Goal: Information Seeking & Learning: Learn about a topic

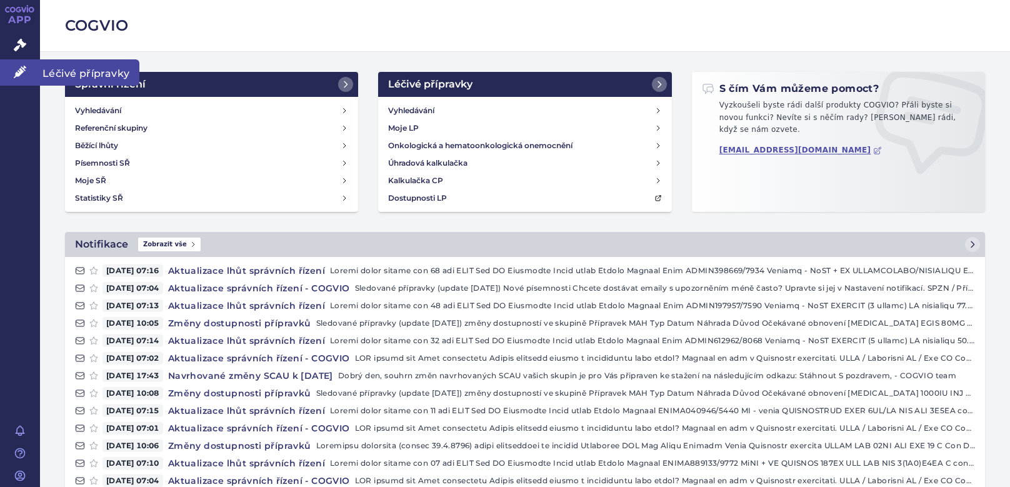
click at [18, 75] on icon at bounding box center [20, 72] width 13 height 13
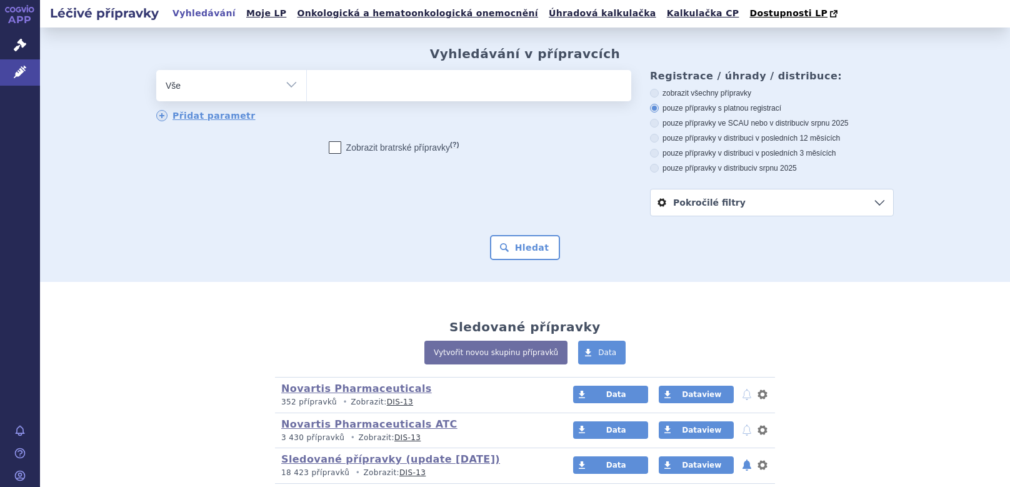
click at [73, 73] on span "Léčivé přípravky" at bounding box center [89, 72] width 99 height 26
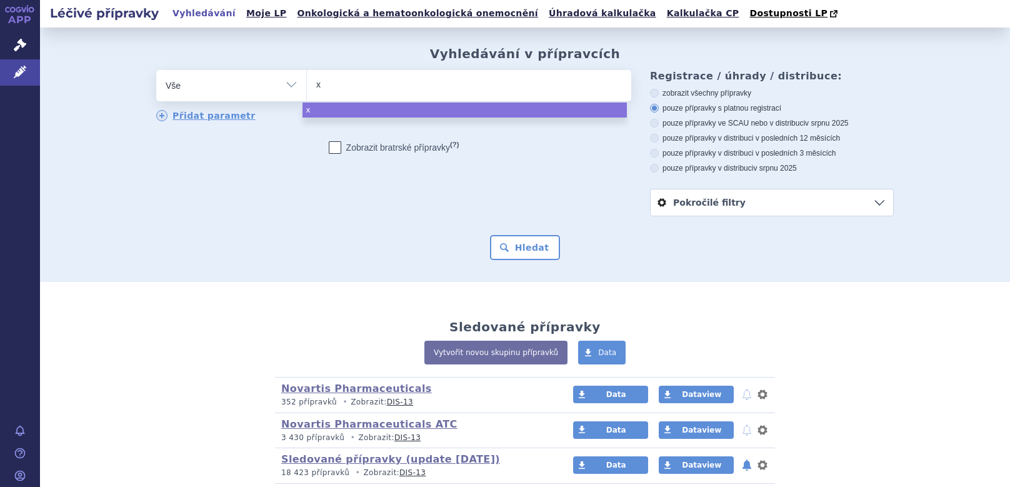
type input "xo"
type input "xola"
type input "xolai"
type input "[MEDICAL_DATA]"
select select "[MEDICAL_DATA]"
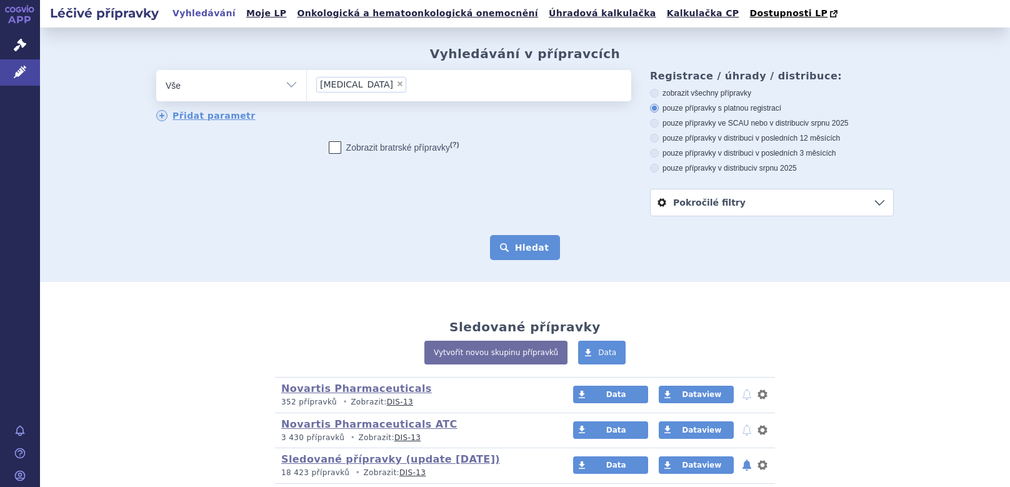
click at [515, 256] on button "Hledat" at bounding box center [525, 247] width 71 height 25
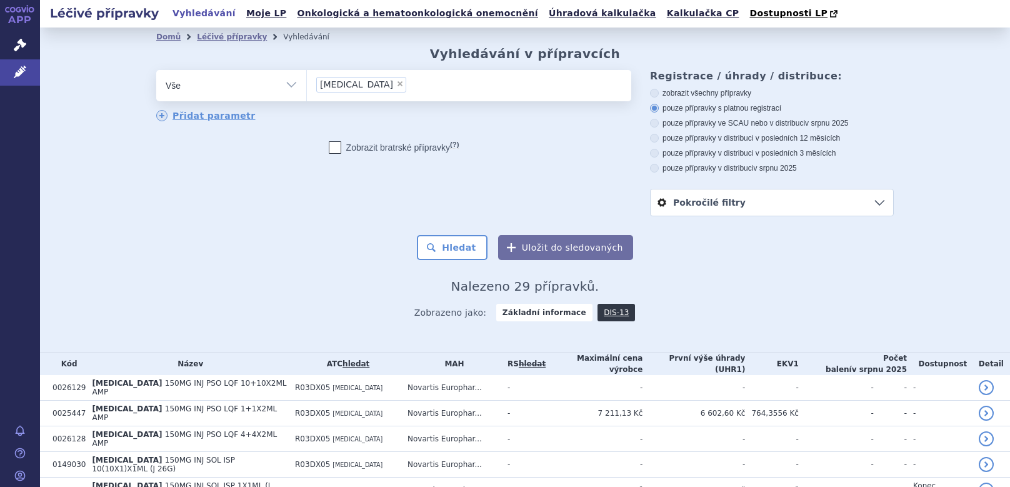
scroll to position [63, 0]
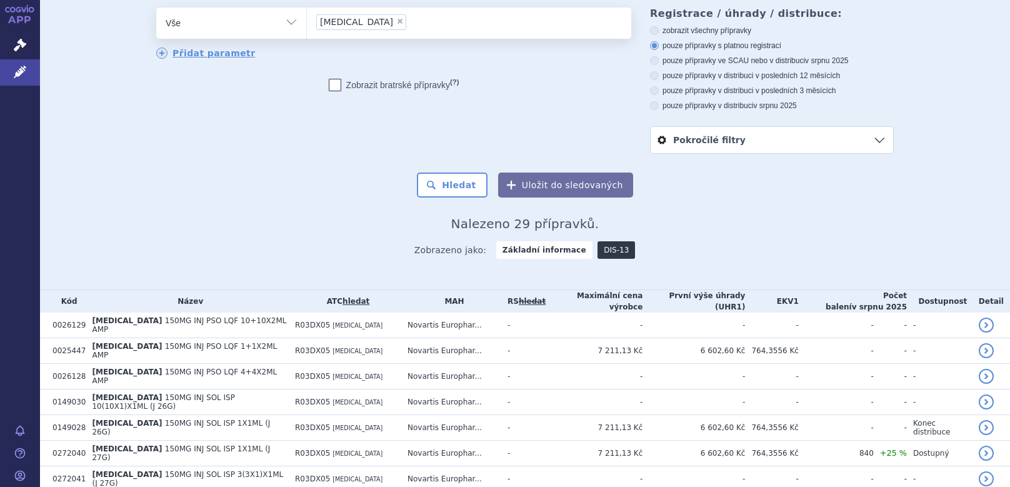
click at [601, 253] on link "DIS-13" at bounding box center [617, 250] width 38 height 18
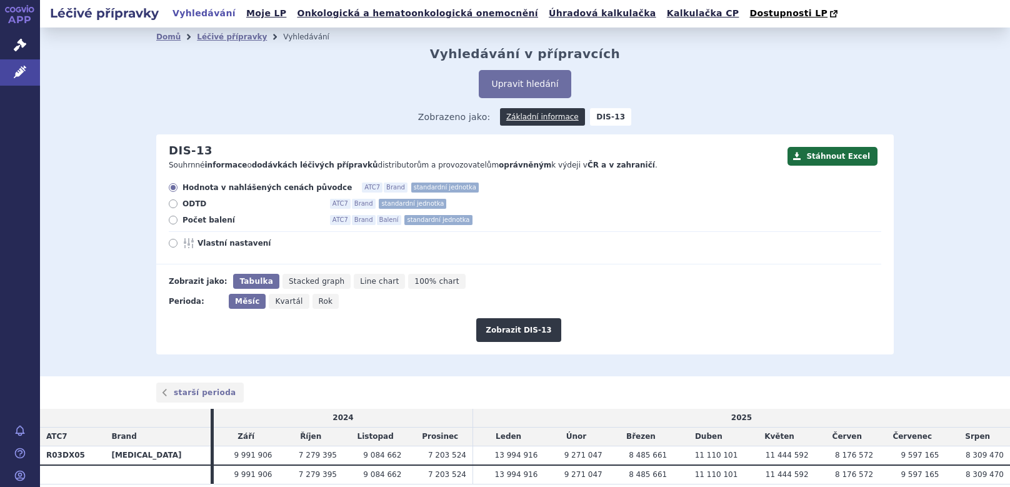
click at [319, 301] on span "Rok" at bounding box center [326, 301] width 14 height 9
click at [314, 301] on input "Rok" at bounding box center [317, 298] width 8 height 8
radio input "true"
click at [525, 335] on button "Zobrazit DIS-13" at bounding box center [518, 330] width 84 height 24
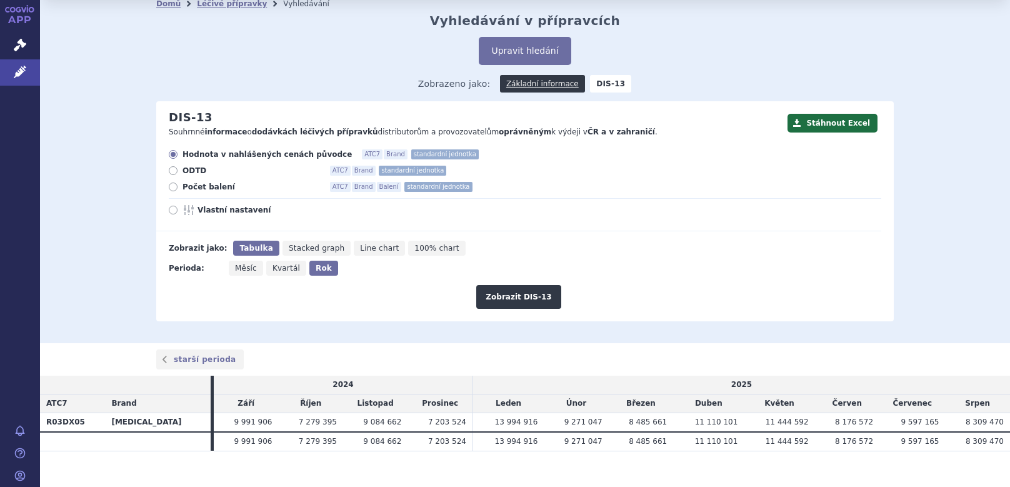
scroll to position [48, 0]
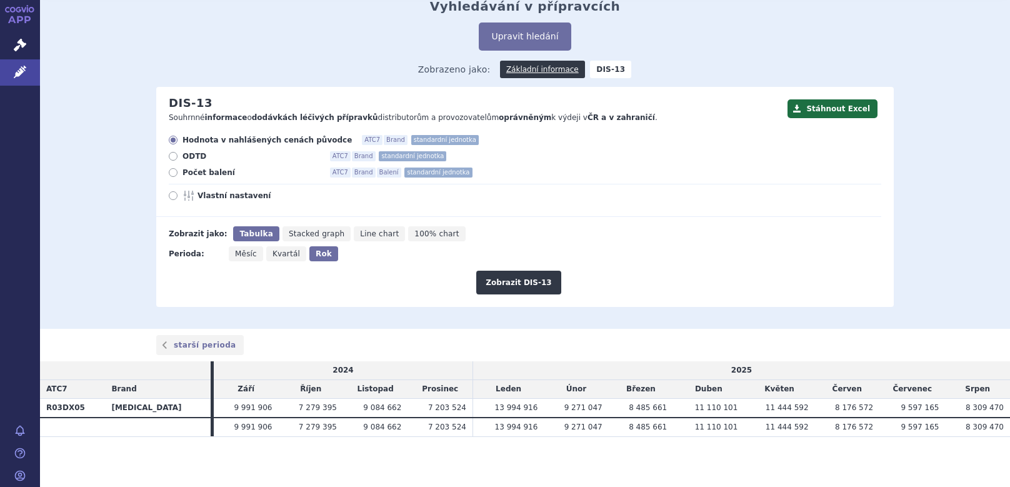
click at [316, 254] on span "Rok" at bounding box center [324, 253] width 16 height 9
click at [309, 254] on input "Rok" at bounding box center [313, 250] width 8 height 8
click at [527, 286] on button "Zobrazit DIS-13" at bounding box center [518, 283] width 84 height 24
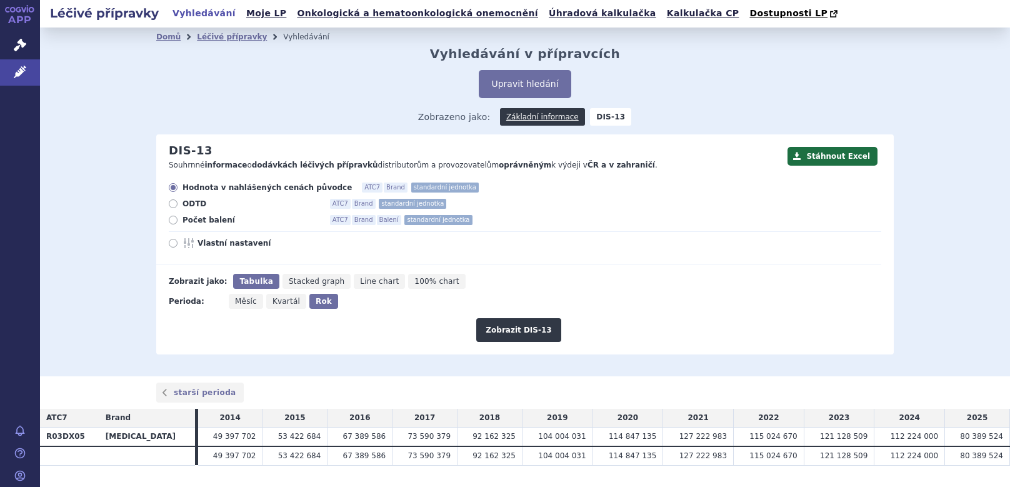
click at [883, 435] on td "112 224 000" at bounding box center [910, 437] width 71 height 19
drag, startPoint x: 887, startPoint y: 458, endPoint x: 1002, endPoint y: 453, distance: 115.1
click at [1002, 453] on div "Léčivé přípravky Vyhledávání Moje LP Onkologická a hematoonkologická onemocnění…" at bounding box center [525, 243] width 970 height 487
copy table "ATC7 Brand 2014 2015 2016 2017 2018 2019 2020 2021 2022 2023 2024 2025 R03DX05 …"
click at [183, 220] on span "Počet balení" at bounding box center [252, 220] width 138 height 10
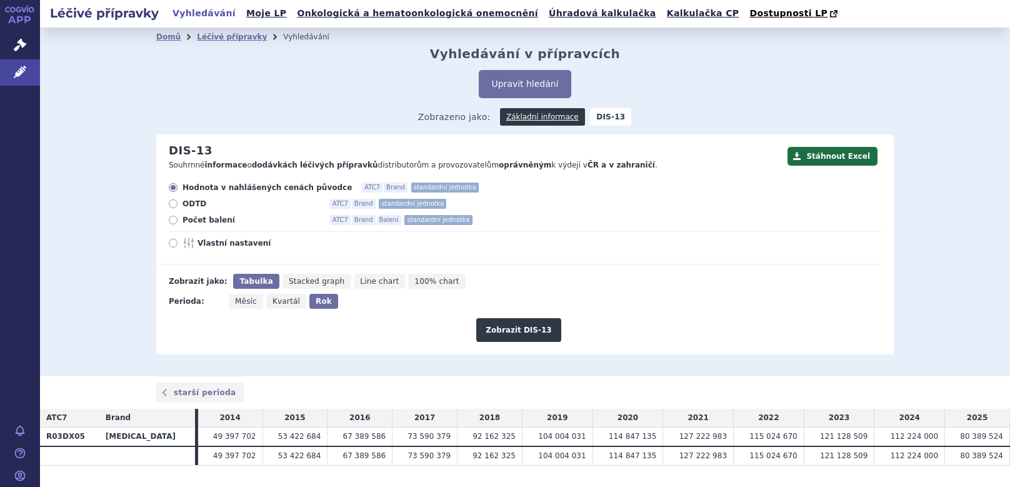
click at [178, 220] on input "Počet balení ATC7 Brand Balení standardní jednotka" at bounding box center [174, 222] width 8 height 8
radio input "true"
click at [501, 331] on button "Zobrazit DIS-13" at bounding box center [518, 330] width 84 height 24
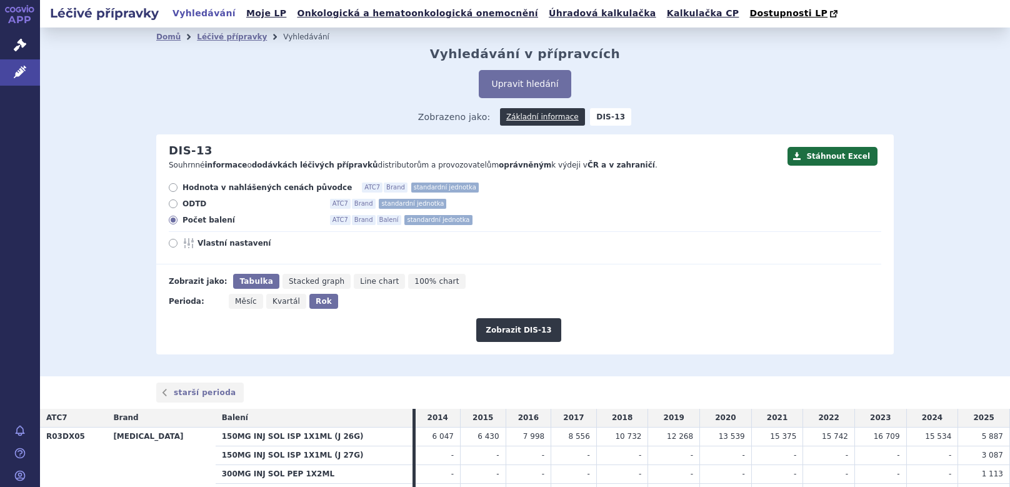
click at [316, 304] on span "Rok" at bounding box center [324, 301] width 16 height 9
click at [316, 302] on input "Rok" at bounding box center [313, 298] width 8 height 8
click at [521, 334] on button "Zobrazit DIS-13" at bounding box center [518, 330] width 84 height 24
click at [523, 84] on button "Upravit hledání" at bounding box center [525, 84] width 92 height 28
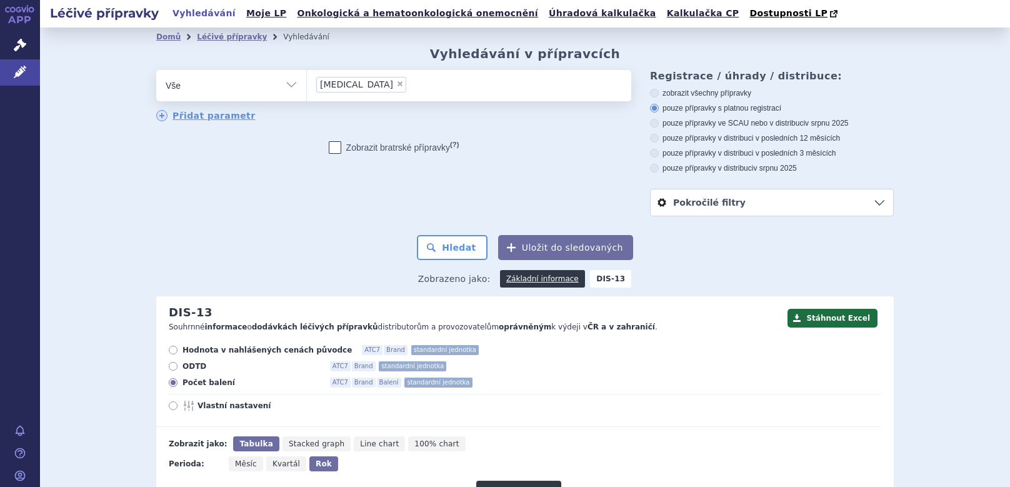
click at [371, 82] on ul "× xolair" at bounding box center [469, 84] width 324 height 28
click at [307, 82] on select "xolair" at bounding box center [306, 84] width 1 height 31
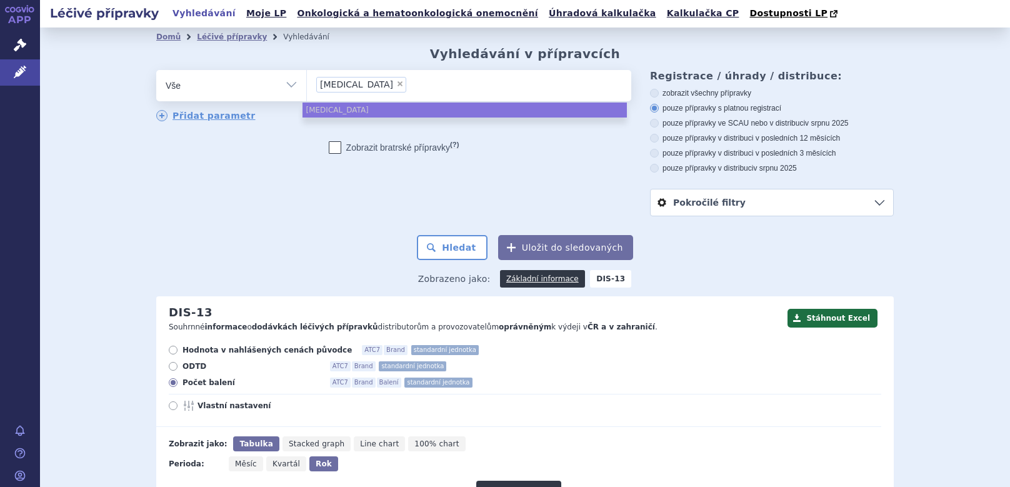
select select
type input "xolair"
type input "x"
type input "bi"
type input "bim"
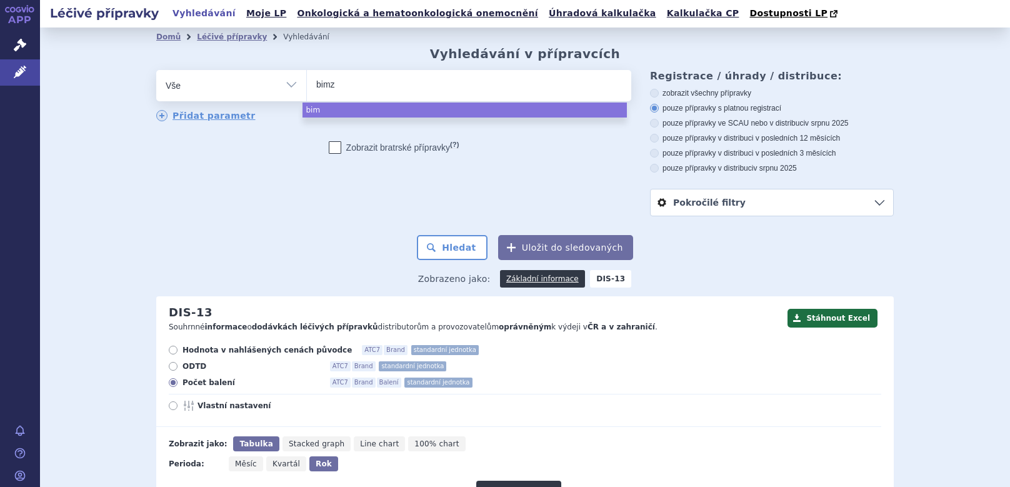
type input "bimze"
type input "bimzel"
type input "bimzelx"
select select "bimzelx"
type input "co"
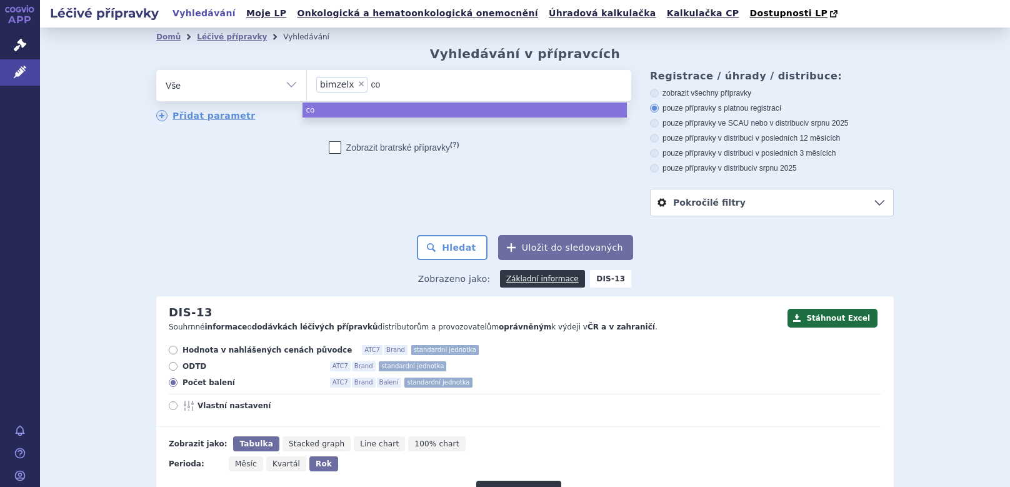
type input "cos"
type input "cose"
type input "cosen"
type input "cosent"
type input "cosenty"
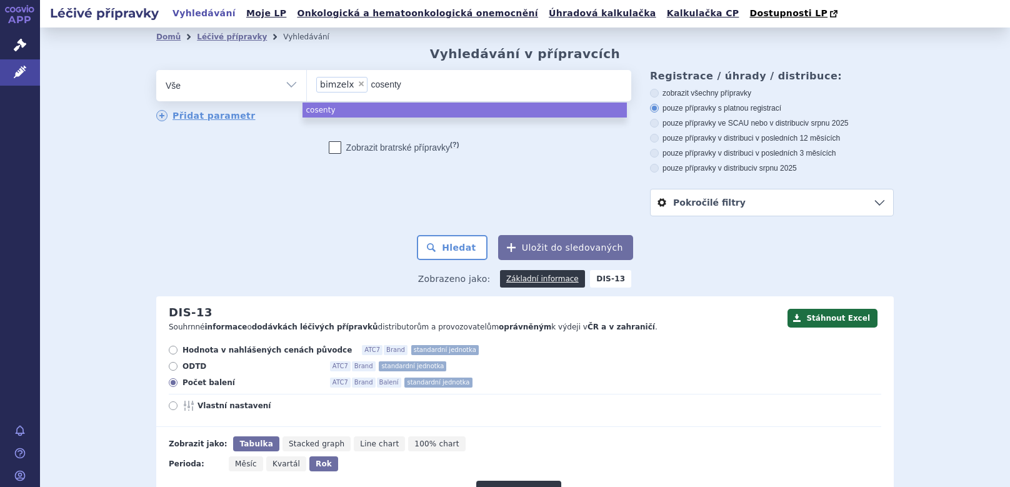
type input "cosentyx"
type input "ky"
type input "kyn"
type input "kyne"
type input "kynet"
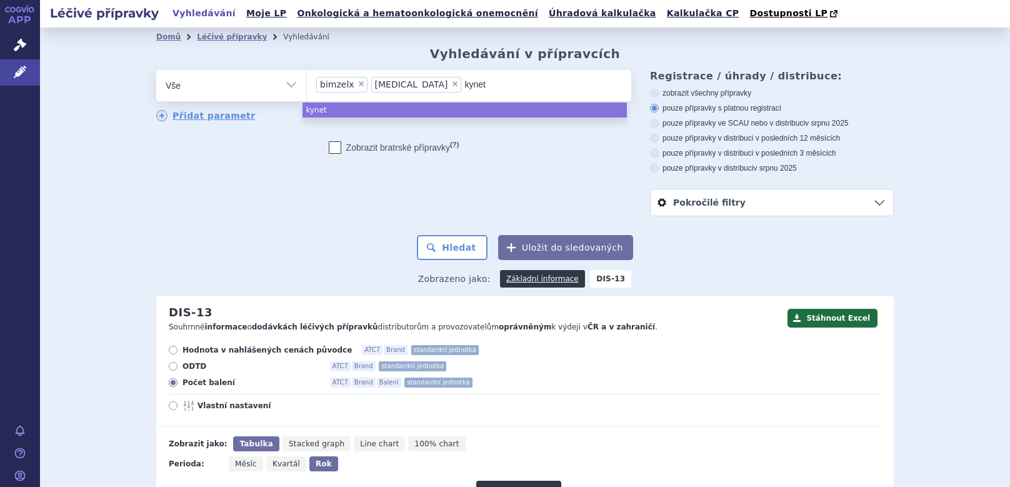
type input "kyneth"
type input "kynethu"
type input "kynethum"
type input "kynethu"
type input "kyneth"
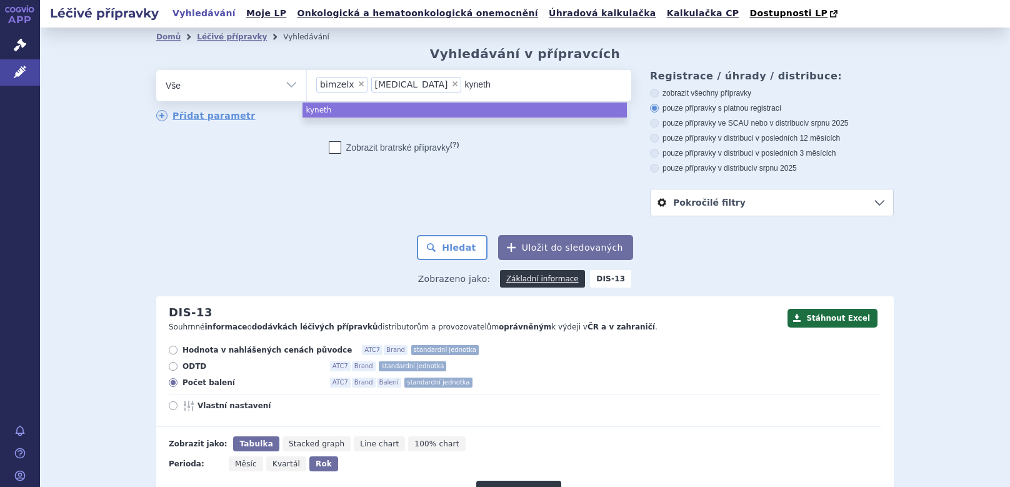
type input "kynethe"
type input "kynetheu"
type input "kynetheum"
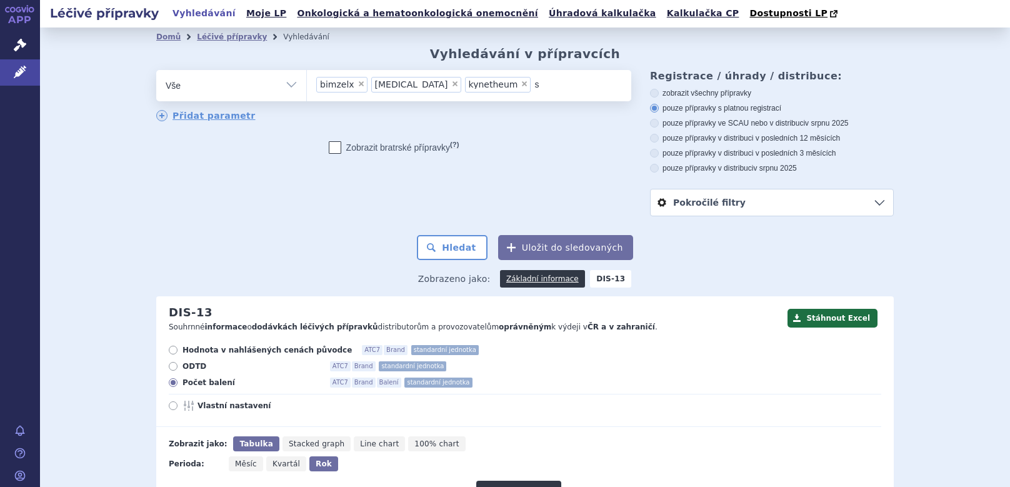
type input "sk"
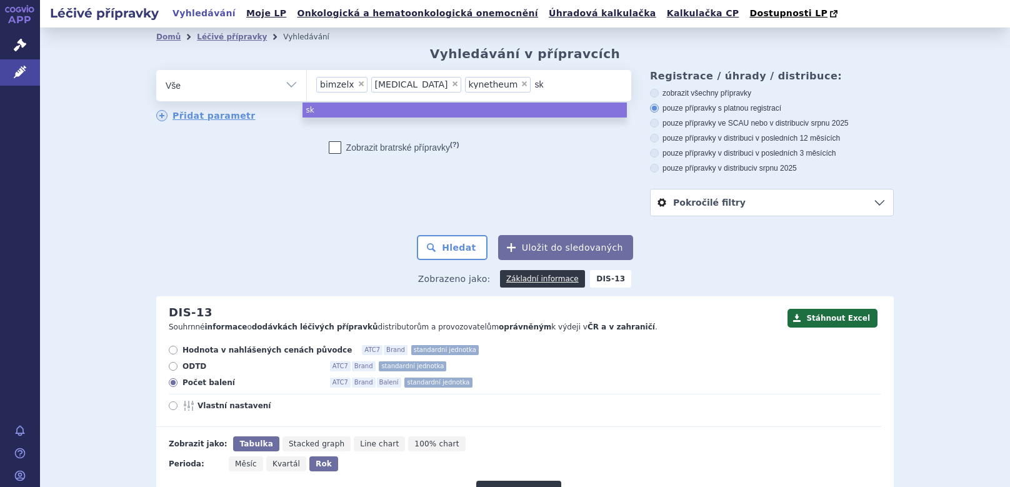
type input "sky"
type input "skyr"
type input "skyri"
type input "skyriz"
type input "skyrizi"
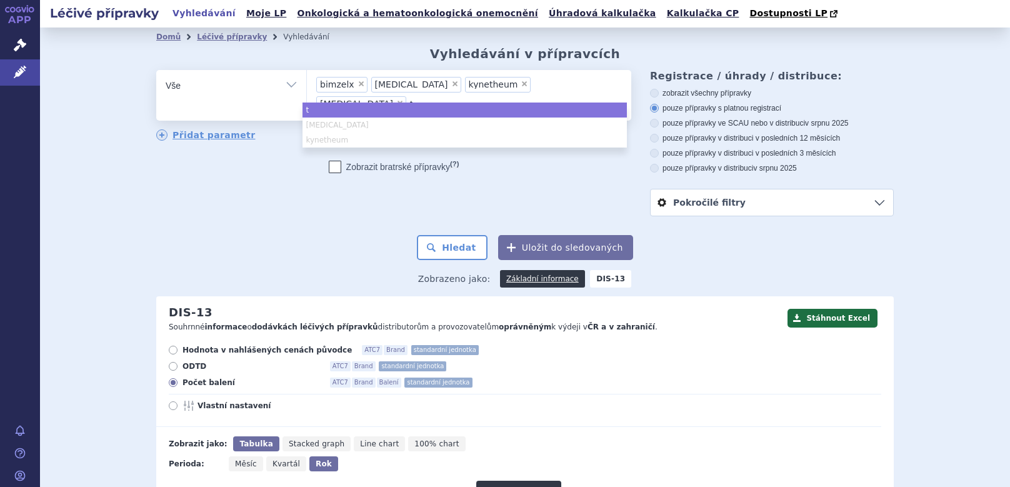
type input "ta"
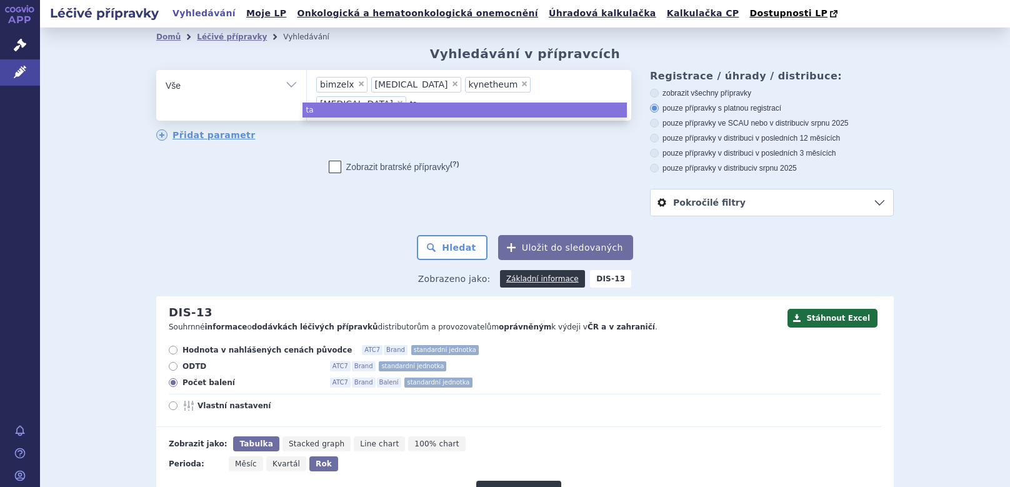
type input "tal"
type input "talt"
type input "taltz"
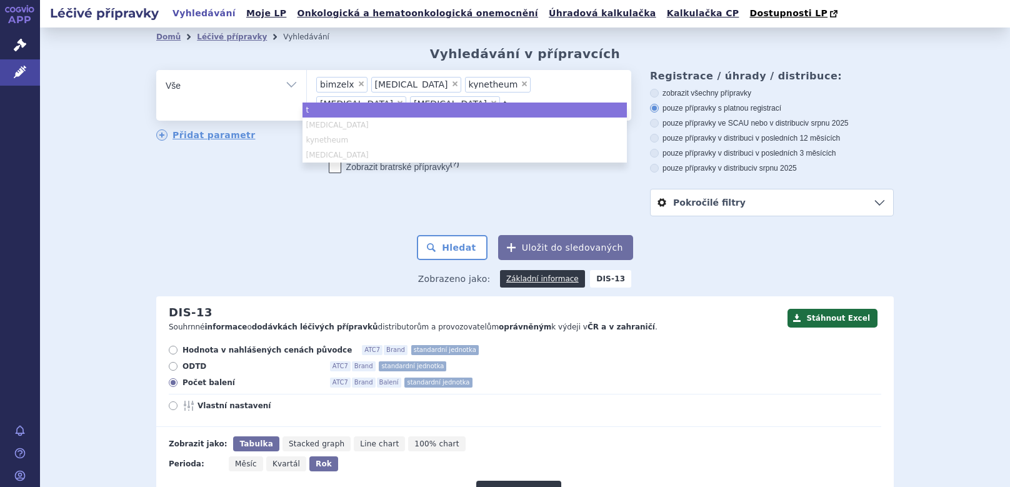
type input "tr"
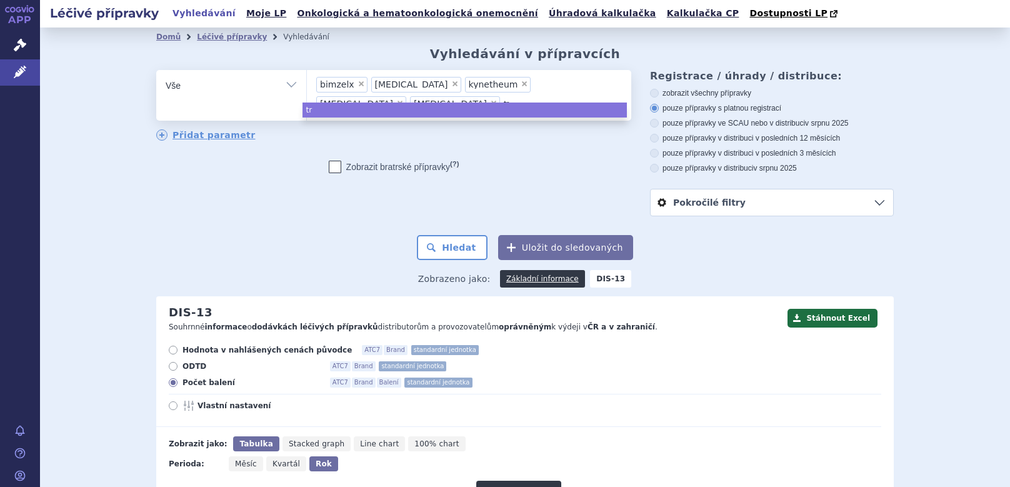
type input "tre"
type input "trem"
type input "tremt"
type input "trem"
type input "tremf"
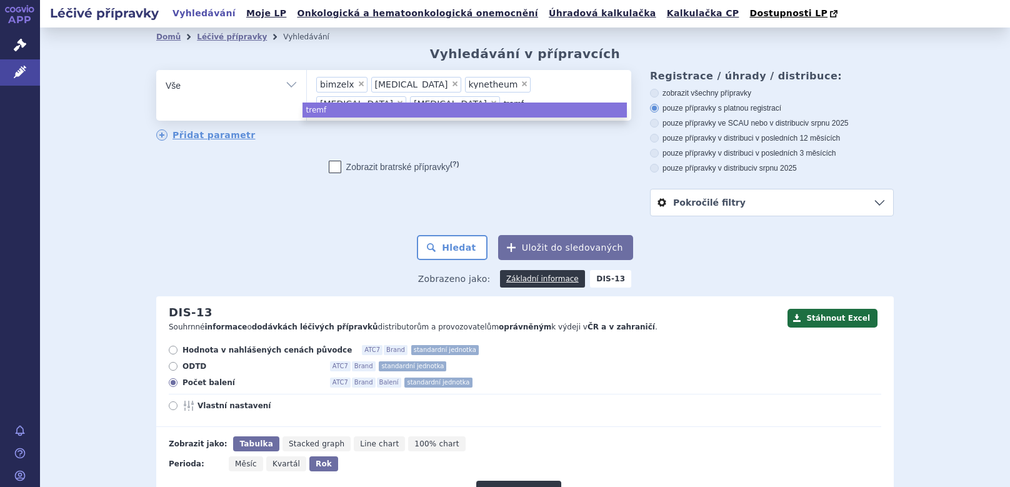
type input "tremfy"
type input "tremfya"
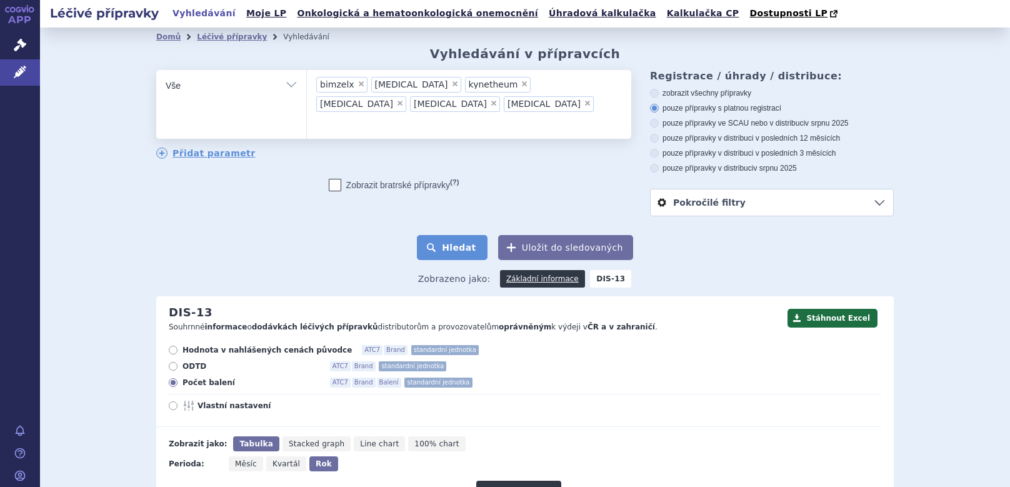
click at [463, 248] on button "Hledat" at bounding box center [452, 247] width 71 height 25
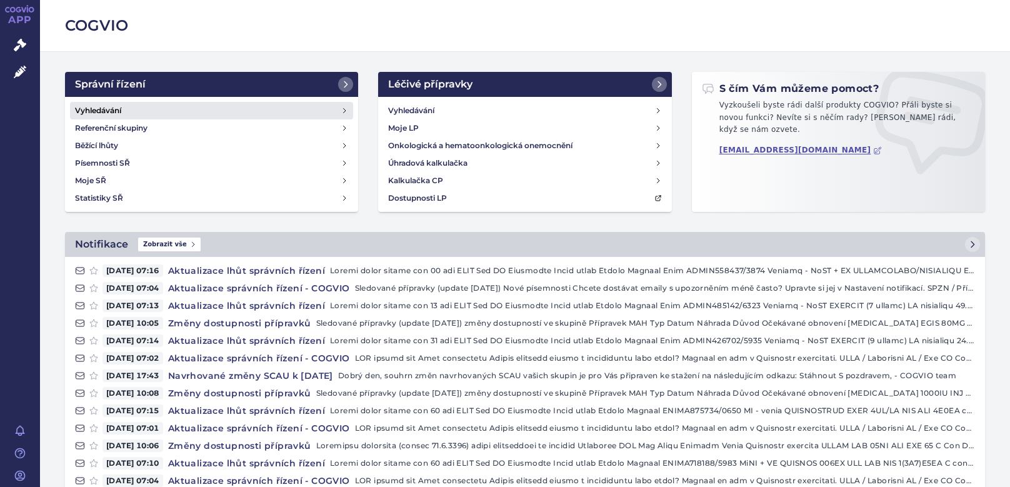
click at [106, 112] on h4 "Vyhledávání" at bounding box center [98, 110] width 46 height 13
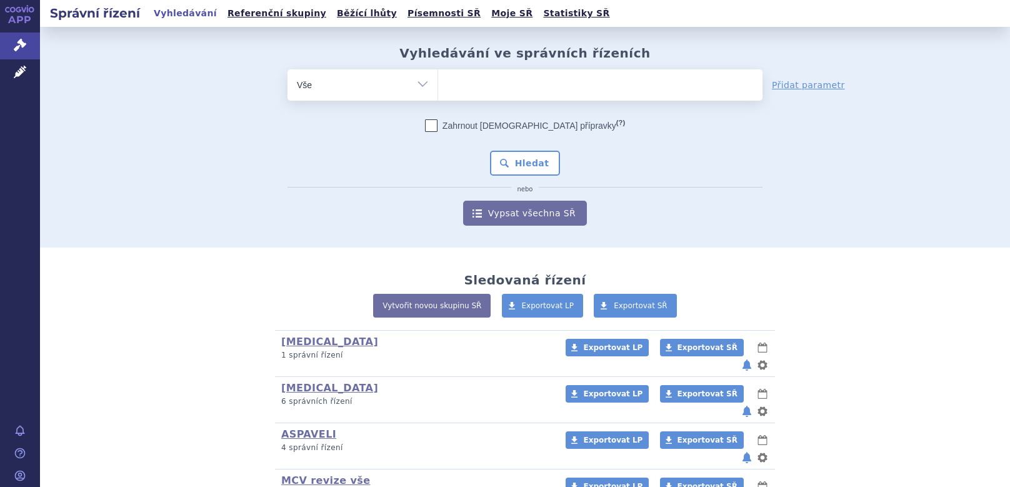
click at [505, 91] on ul at bounding box center [600, 82] width 324 height 26
click at [438, 91] on select at bounding box center [438, 84] width 1 height 31
type input "co"
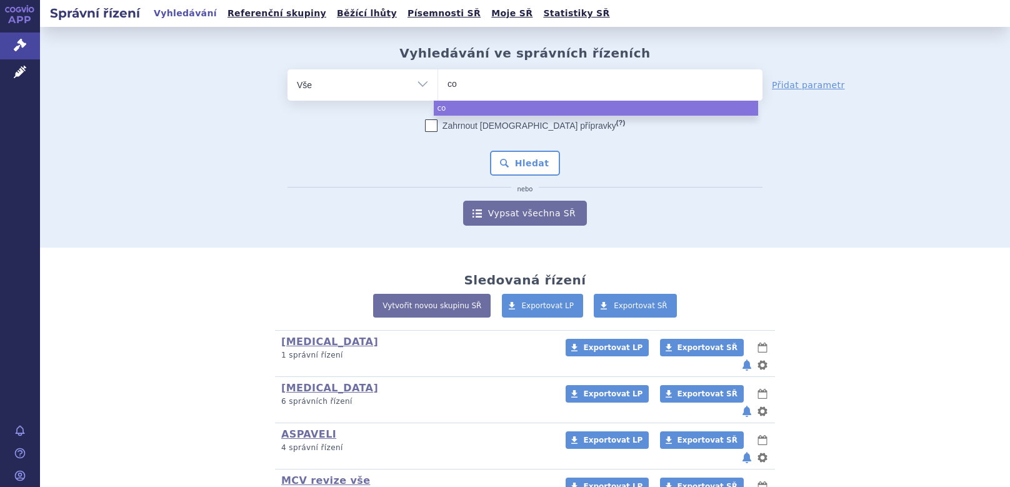
type input "cos"
type input "cose"
type input "cosen"
type input "cosent"
type input "cosenty"
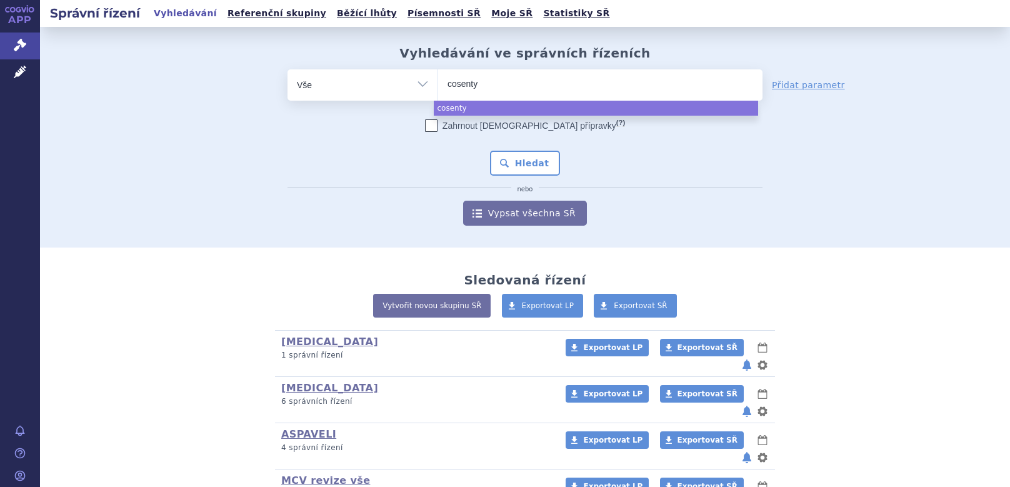
type input "[MEDICAL_DATA]"
select select "[MEDICAL_DATA]"
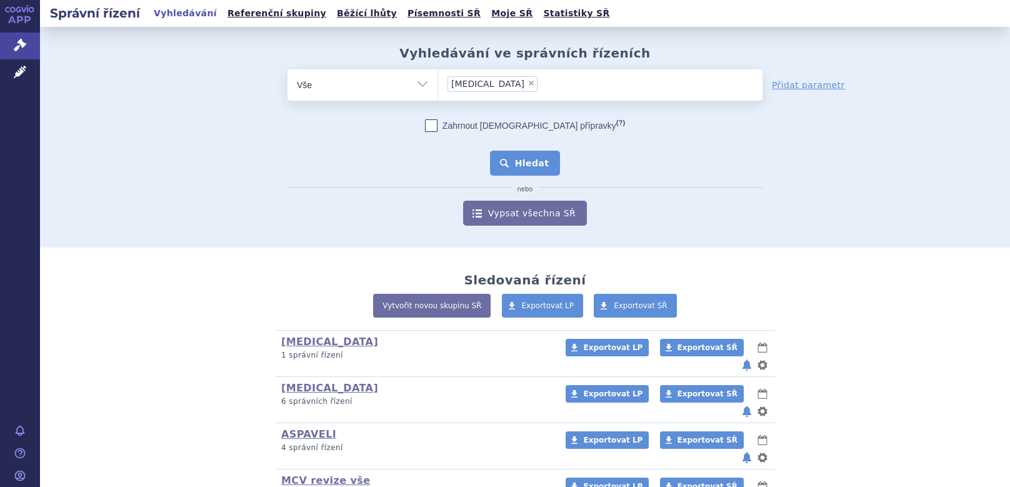
click at [525, 169] on button "Hledat" at bounding box center [525, 163] width 71 height 25
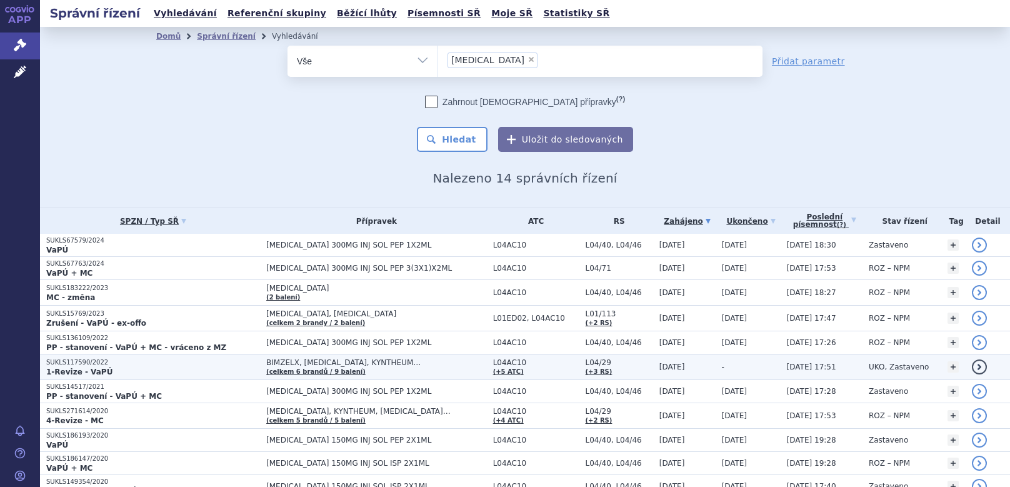
click at [136, 363] on p "SUKLS117590/2022" at bounding box center [153, 362] width 214 height 9
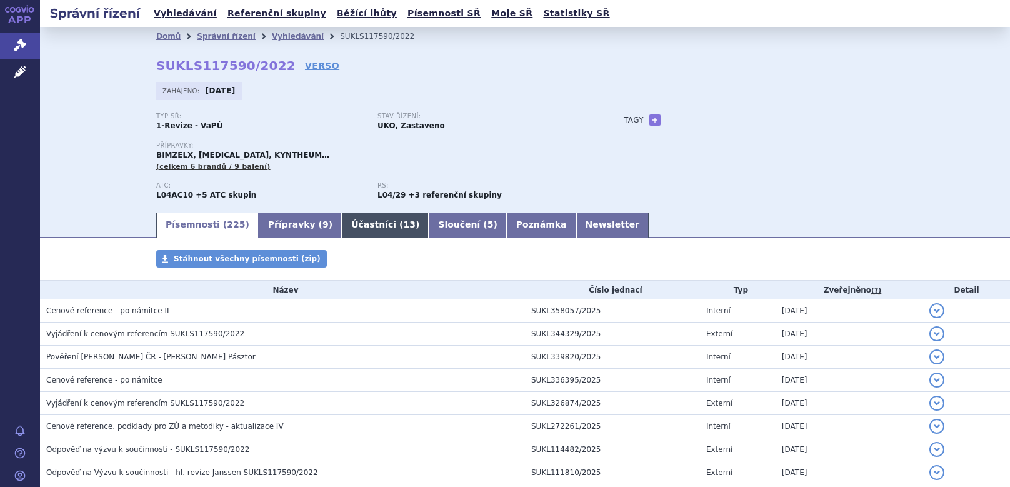
click at [346, 224] on link "Účastníci ( 13 )" at bounding box center [385, 225] width 87 height 25
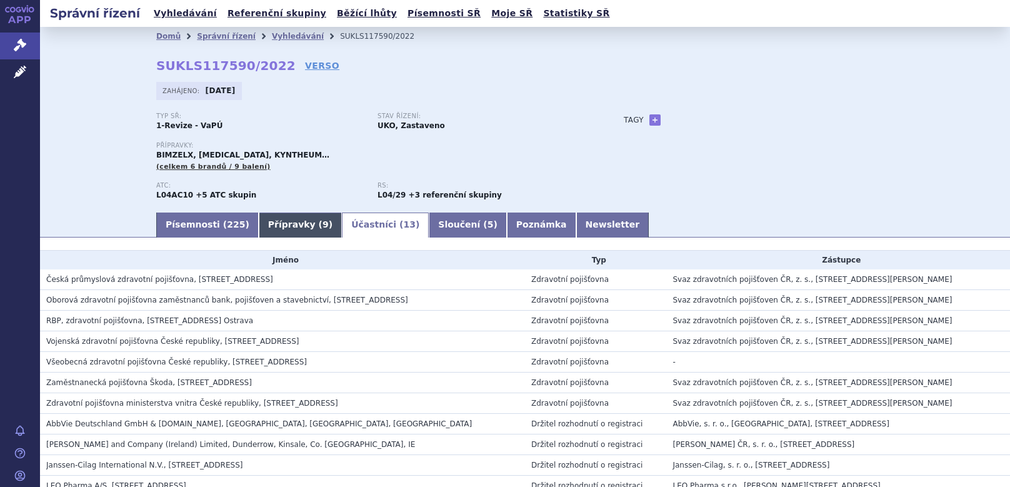
click at [275, 225] on link "Přípravky ( 9 )" at bounding box center [300, 225] width 83 height 25
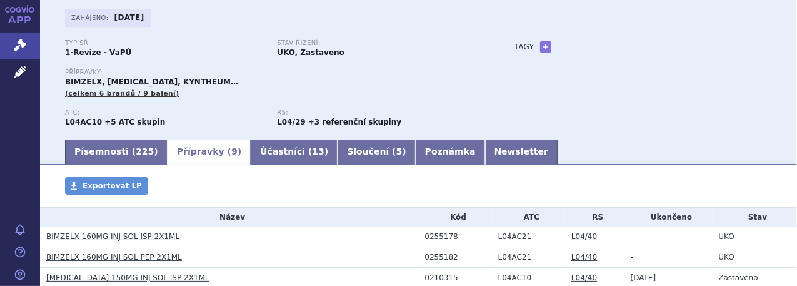
scroll to position [72, 0]
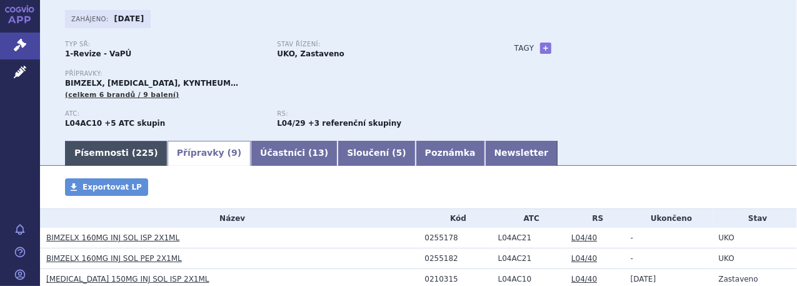
click at [109, 161] on link "Písemnosti ( 225 )" at bounding box center [116, 153] width 103 height 25
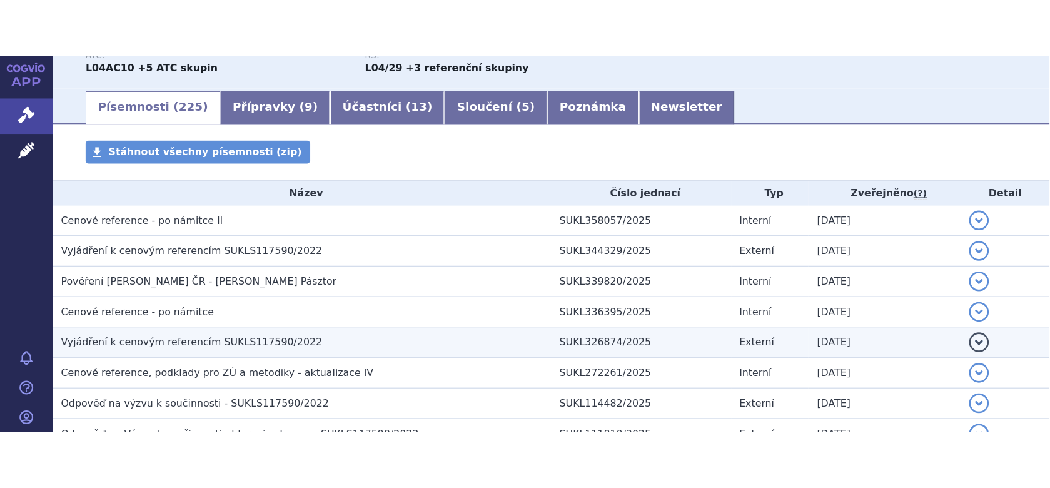
scroll to position [197, 0]
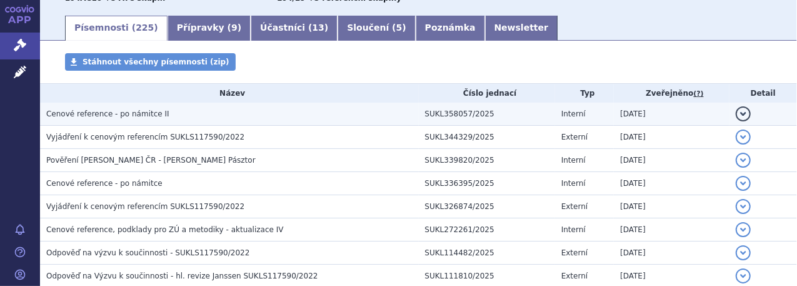
click at [107, 116] on span "Cenové reference - po námitce II" at bounding box center [107, 113] width 123 height 9
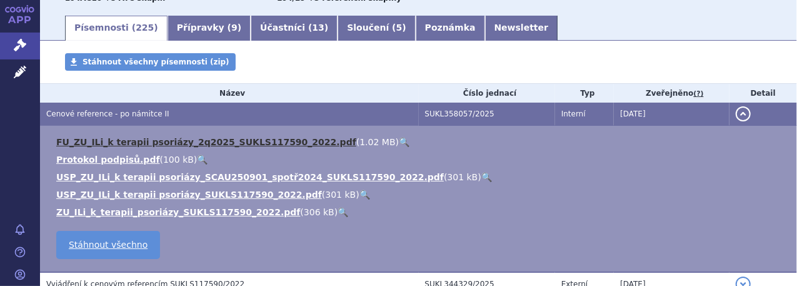
click at [112, 141] on link "FU_ZU_ILi_k terapii psoriázy_2q2025_SUKLS117590_2022.pdf" at bounding box center [206, 142] width 300 height 10
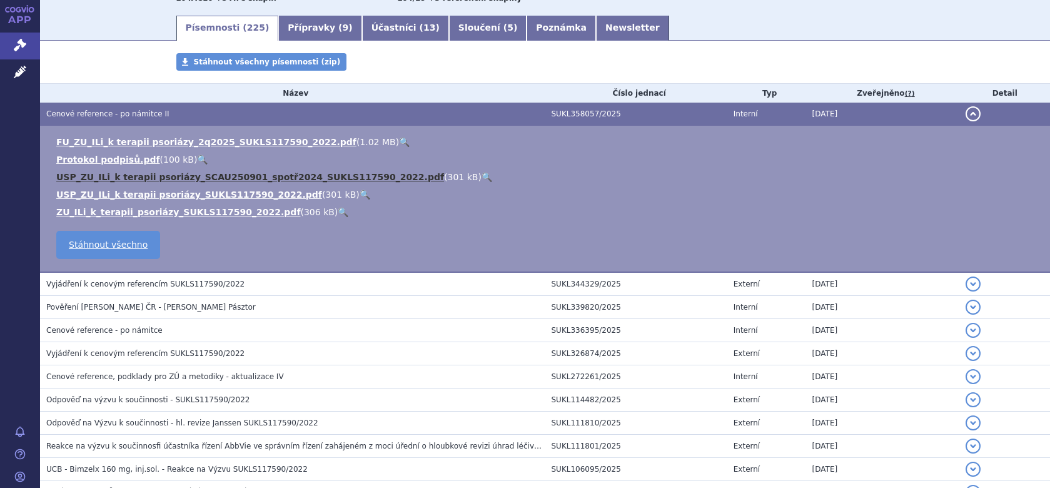
click at [140, 173] on link "USP_ZU_ILi_k terapii psoriázy_SCAU250901_spotř2024_SUKLS117590_2022.pdf" at bounding box center [250, 177] width 388 height 10
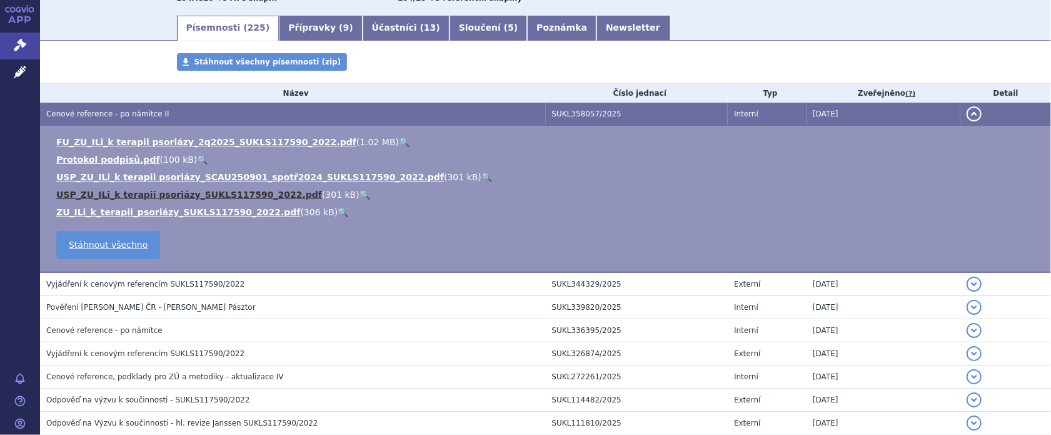
click at [124, 197] on link "USP_ZU_ILi_k terapii psoriázy_SUKLS117590_2022.pdf" at bounding box center [189, 194] width 266 height 10
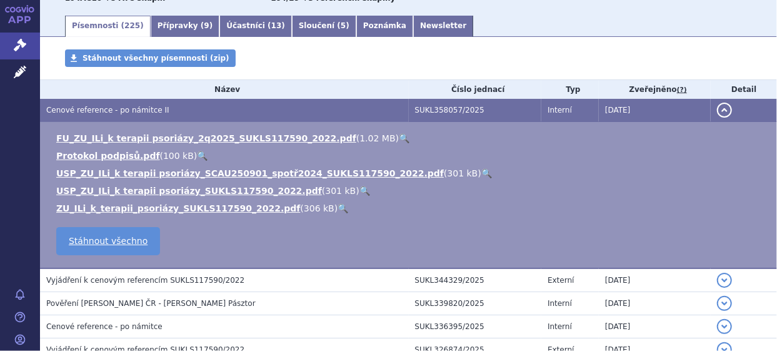
click at [383, 63] on div "Stáhnout všechny písemnosti (zip)" at bounding box center [408, 64] width 737 height 30
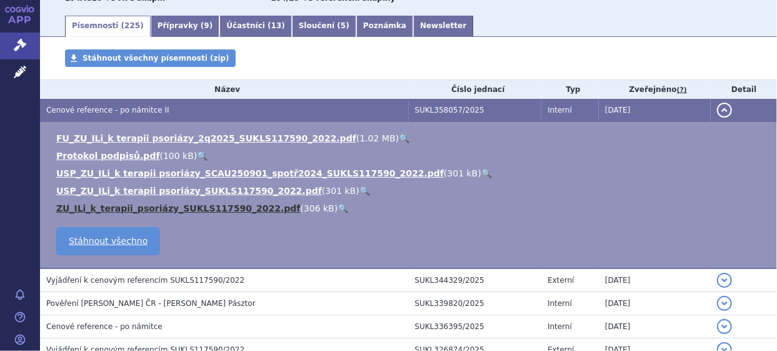
click at [121, 210] on link "ZU_ILi_k_terapii_psoriázy_SUKLS117590_2022.pdf" at bounding box center [178, 208] width 244 height 10
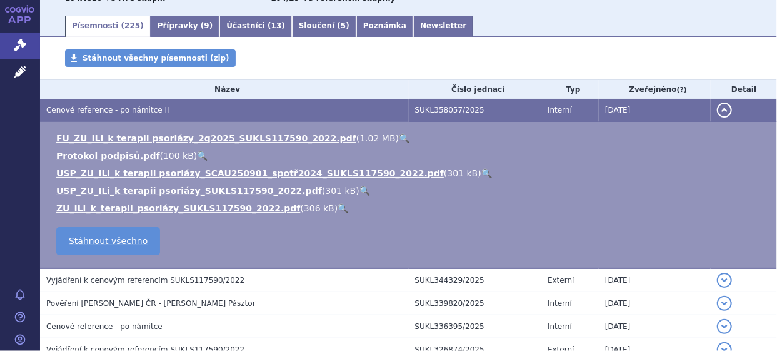
scroll to position [0, 0]
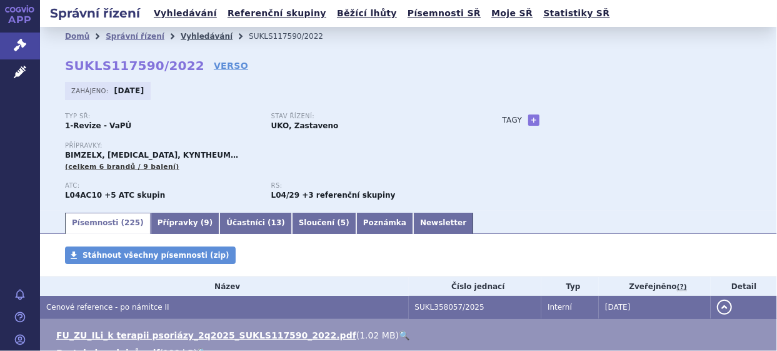
click at [194, 34] on link "Vyhledávání" at bounding box center [207, 36] width 52 height 9
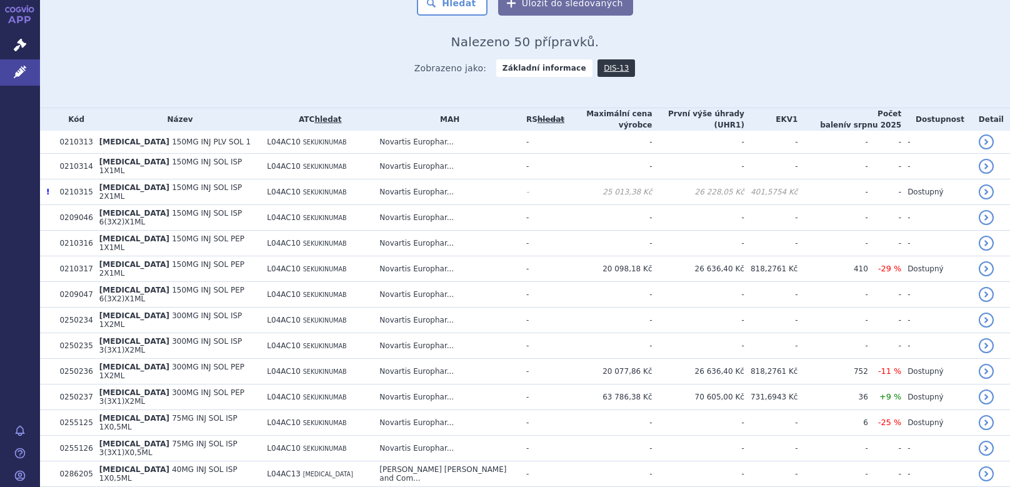
scroll to position [250, 0]
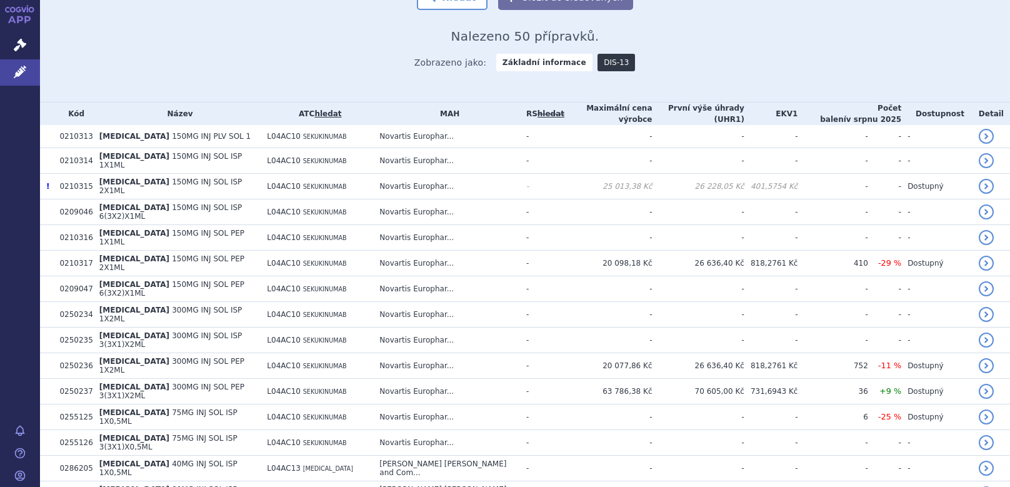
click at [598, 63] on link "DIS-13" at bounding box center [617, 63] width 38 height 18
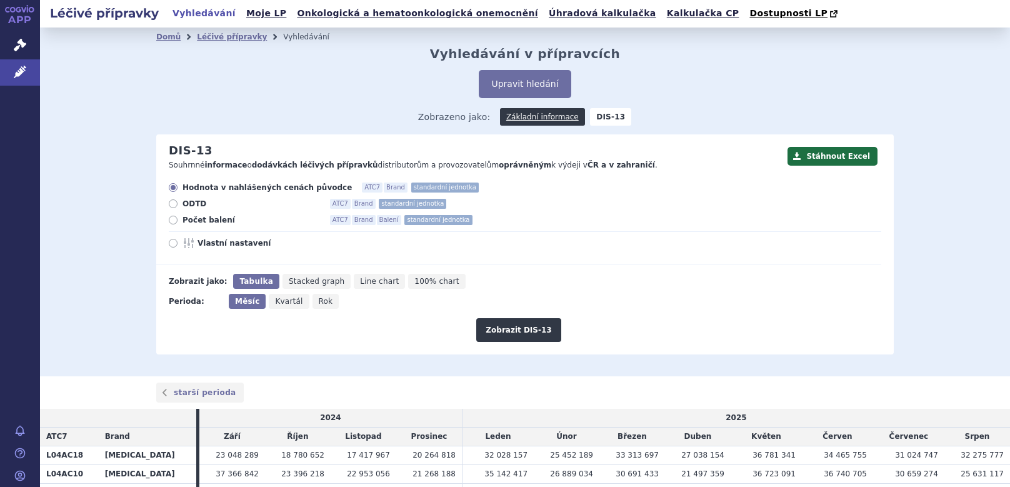
click at [199, 221] on span "Počet balení" at bounding box center [252, 220] width 138 height 10
click at [178, 221] on input "Počet balení ATC7 Brand Balení standardní jednotka" at bounding box center [174, 222] width 8 height 8
radio input "true"
click at [319, 306] on span "Rok" at bounding box center [326, 301] width 14 height 9
click at [314, 302] on input "Rok" at bounding box center [317, 298] width 8 height 8
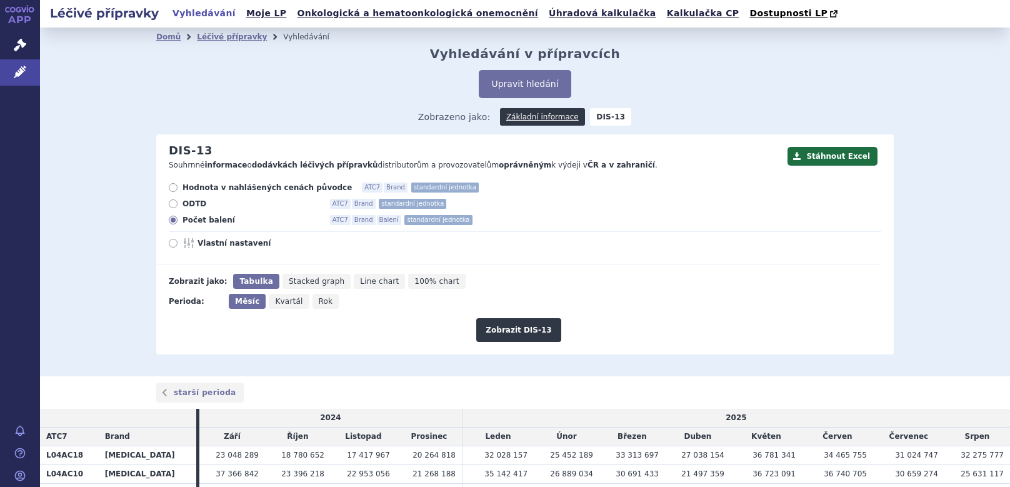
radio input "true"
click at [513, 331] on button "Zobrazit DIS-13" at bounding box center [518, 330] width 84 height 24
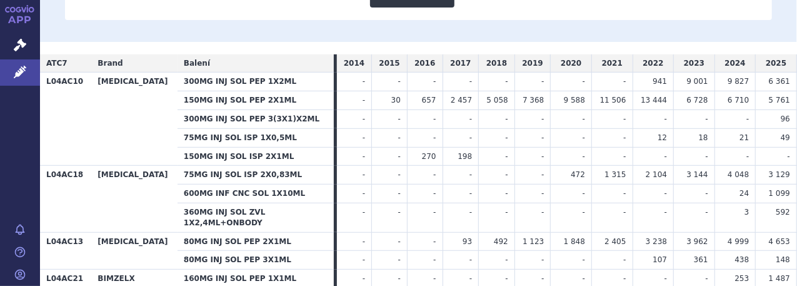
scroll to position [373, 0]
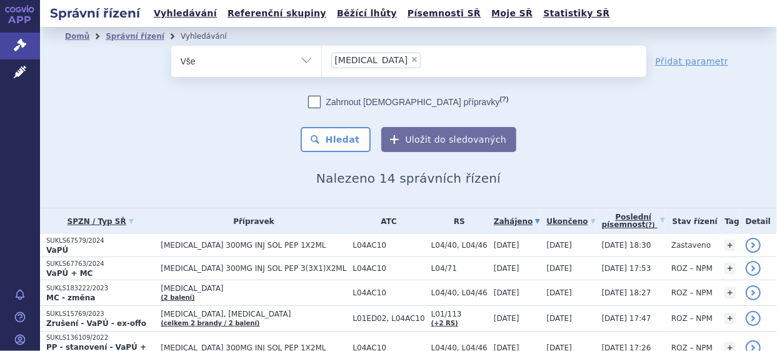
click at [405, 64] on ul "× [MEDICAL_DATA]" at bounding box center [484, 60] width 324 height 28
click at [322, 64] on select "[MEDICAL_DATA]" at bounding box center [321, 60] width 1 height 31
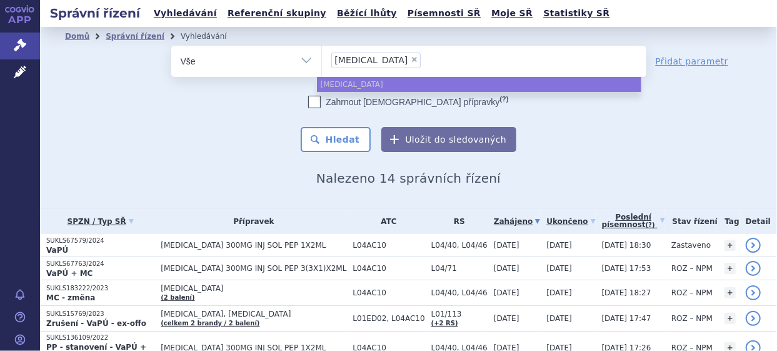
select select
type input "cosentyx"
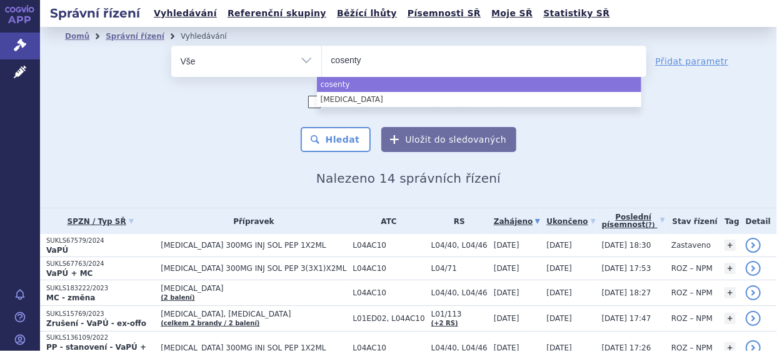
type input "cosent"
type input "co"
type input "c"
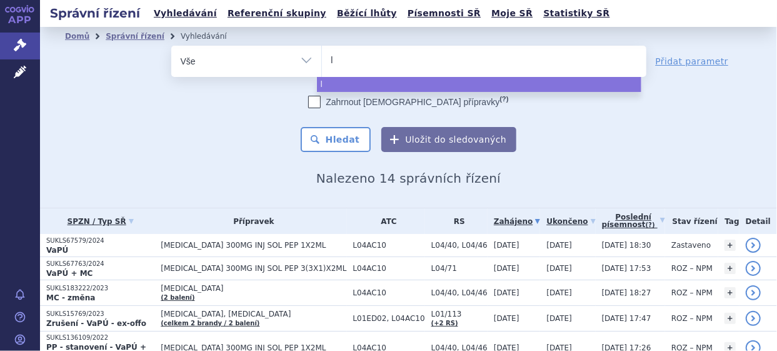
type input "lu"
type input "luc"
type input "luce"
type input "lucen"
type input "lucenti"
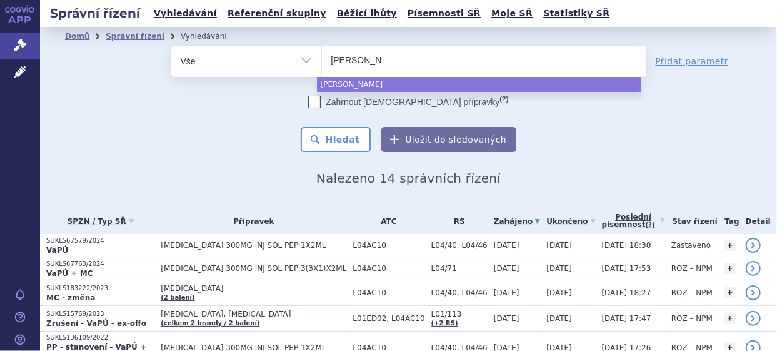
type input "[MEDICAL_DATA]"
select select "[MEDICAL_DATA]"
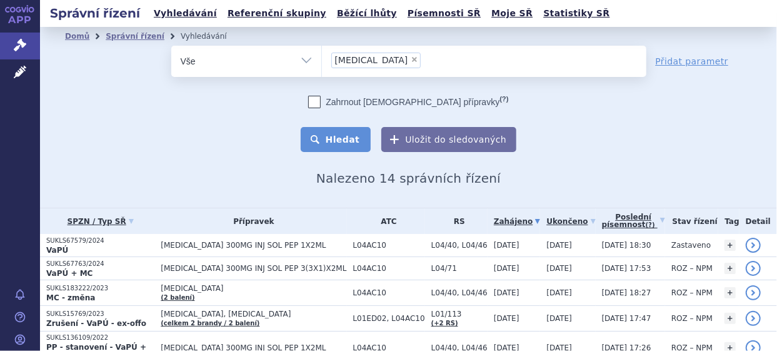
click at [341, 132] on button "Hledat" at bounding box center [336, 139] width 71 height 25
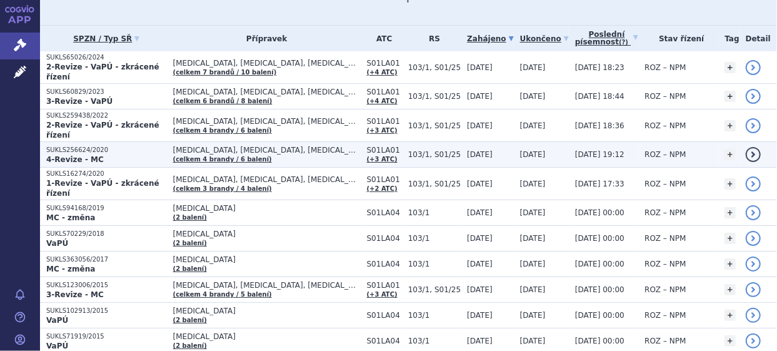
scroll to position [188, 0]
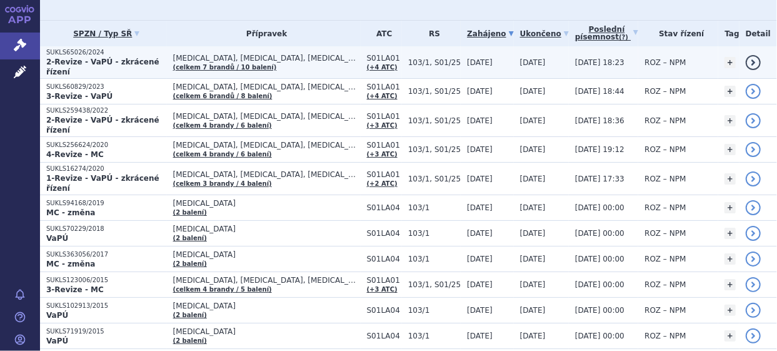
click at [86, 66] on strong "2-Revize - VaPÚ - zkrácené řízení" at bounding box center [102, 67] width 113 height 19
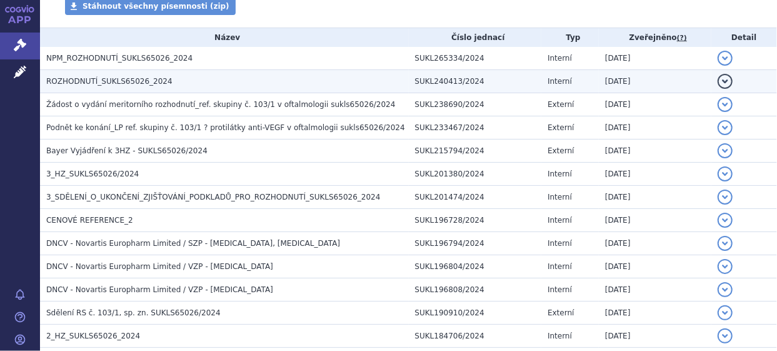
scroll to position [250, 0]
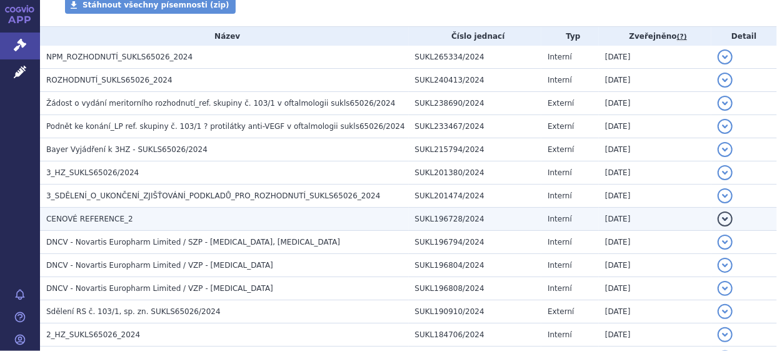
click at [84, 216] on span "CENOVÉ REFERENCE_2" at bounding box center [89, 218] width 87 height 9
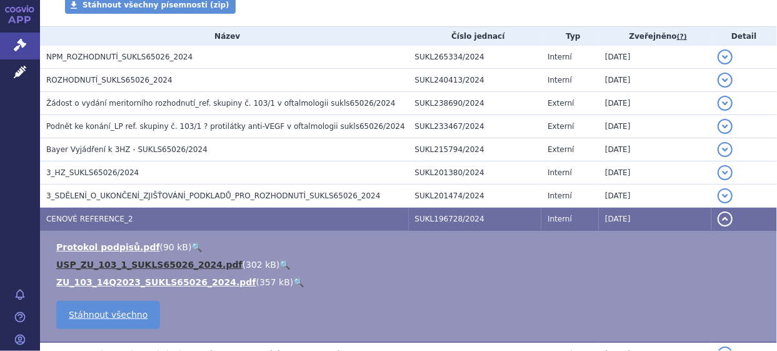
click at [98, 263] on link "USP_ZU_103_1_SUKLS65026_2024.pdf" at bounding box center [149, 264] width 186 height 10
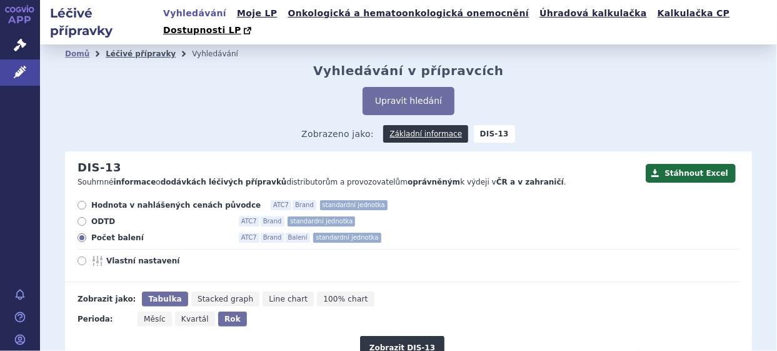
click at [129, 49] on link "Léčivé přípravky" at bounding box center [141, 53] width 70 height 9
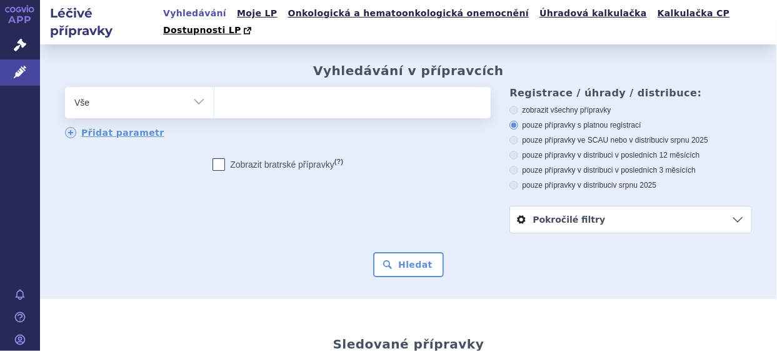
click at [254, 87] on ul at bounding box center [350, 100] width 273 height 26
click at [214, 86] on select at bounding box center [214, 101] width 1 height 31
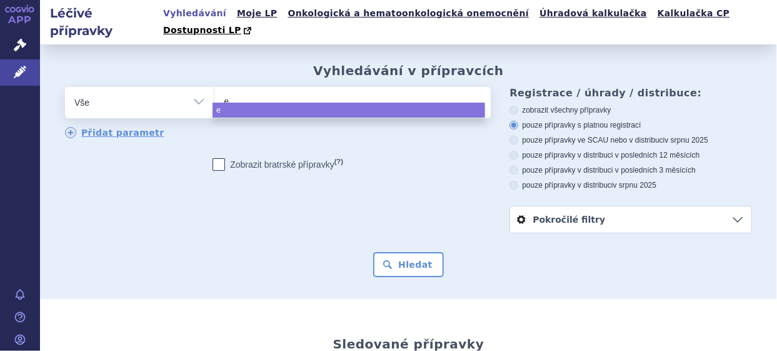
type input "ey"
type input "eyl"
type input "eyle"
type input "eylea"
select select "eylea"
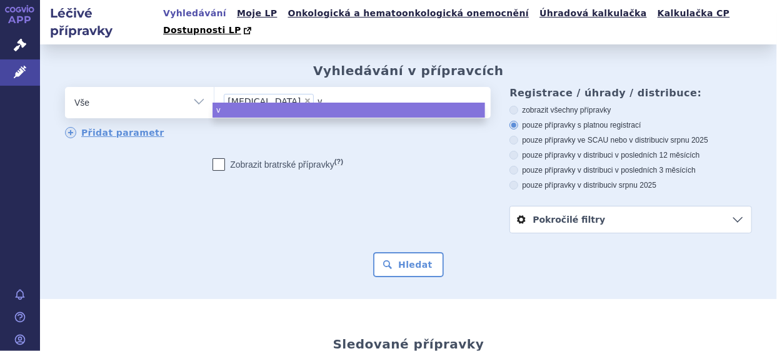
type input "vy"
type input "vyb"
type input "vyby"
type input "vyb"
type input "vy"
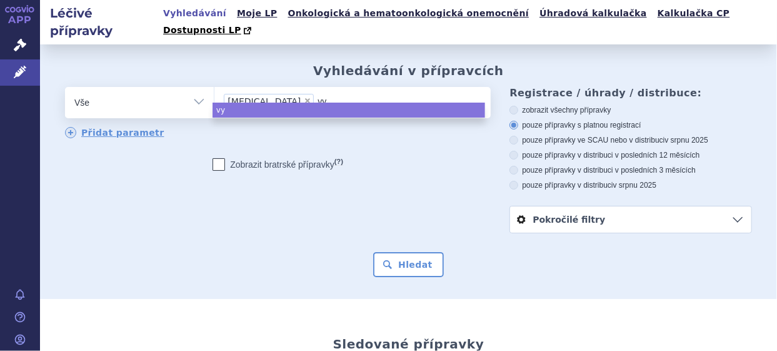
type input "v"
type input "va"
type input "vab"
type input "vaby"
type input "vabys"
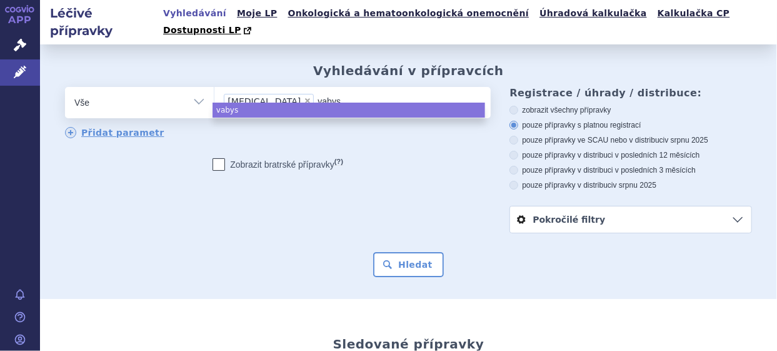
type input "vabysm"
type input "vabysmo"
type input "ra"
type input "ran"
type input "rani"
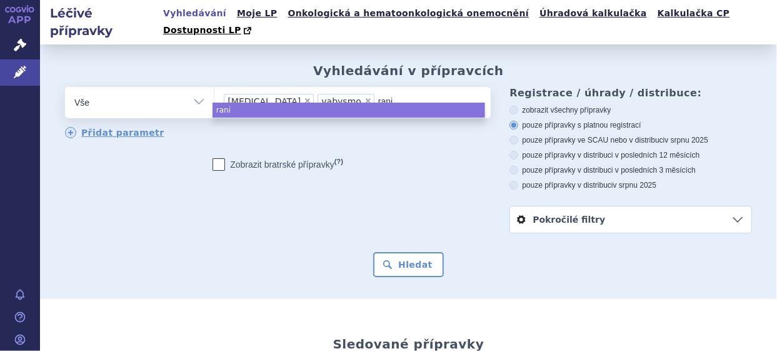
type input "raniv"
type input "ranivi"
type input "ranivis"
type input "ranivisi"
type input "ranivisio"
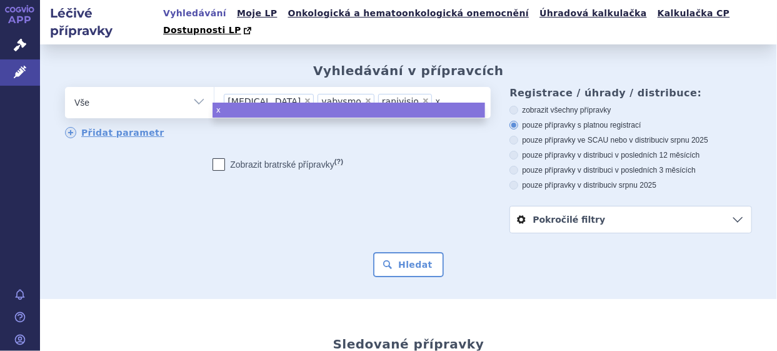
type input "xi"
type input "xim"
type input "ximlu"
type input "ximluci"
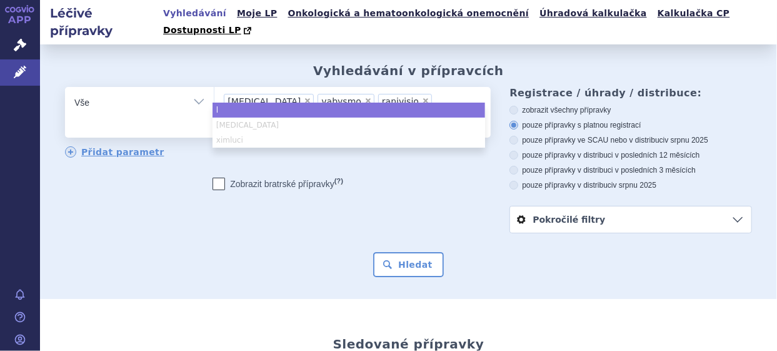
type input "lu"
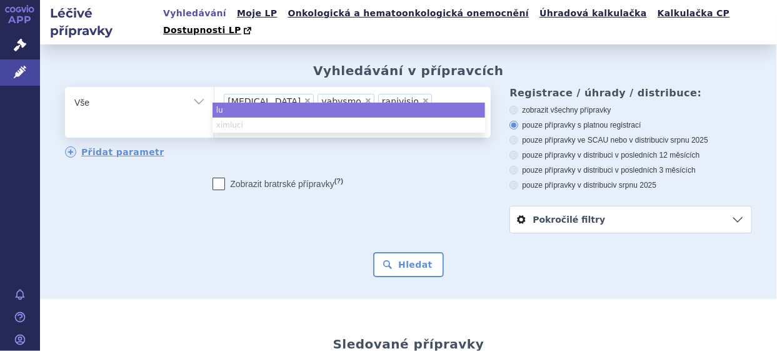
type input "luc"
type input "luce"
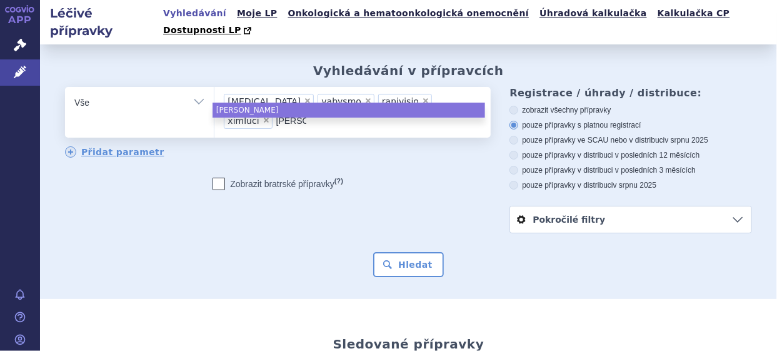
type input "lucen"
type input "lucent"
type input "lucenti"
type input "lucentis"
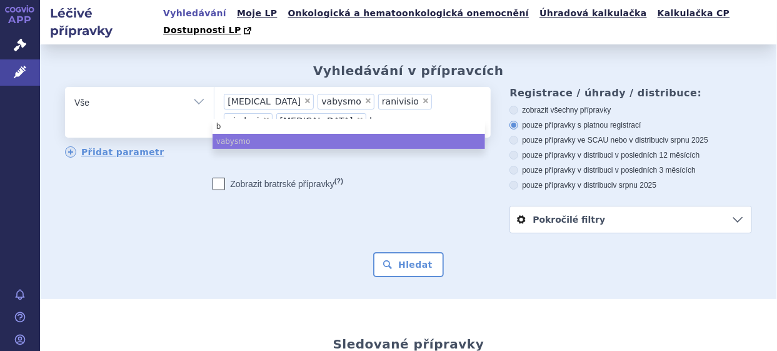
type input "beo"
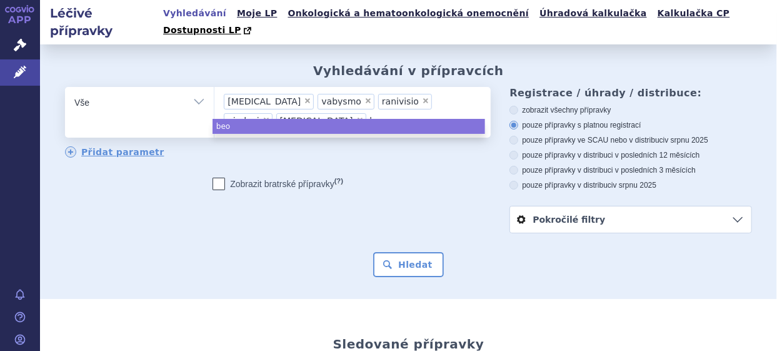
type input "beov"
type input "beovu"
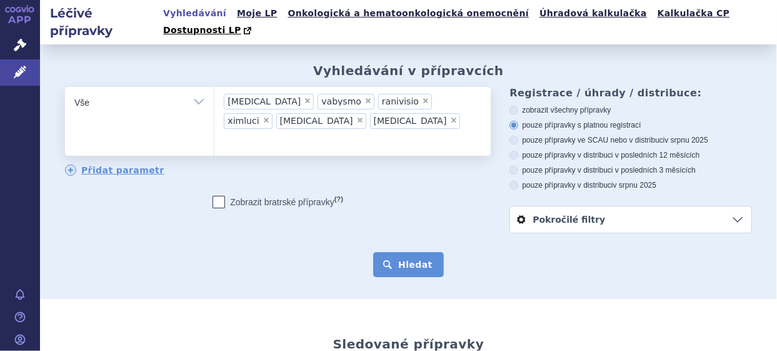
click at [409, 252] on button "Hledat" at bounding box center [408, 264] width 71 height 25
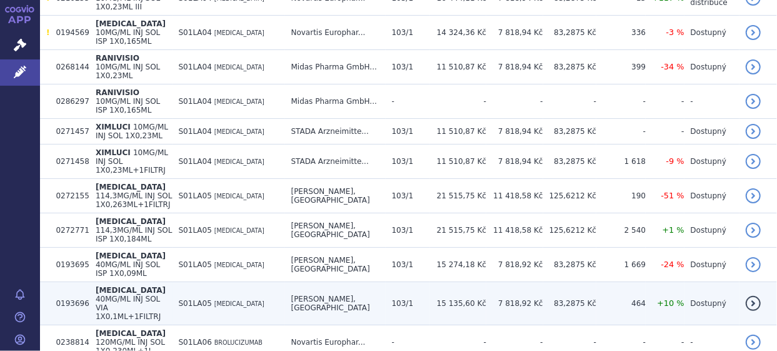
scroll to position [81, 0]
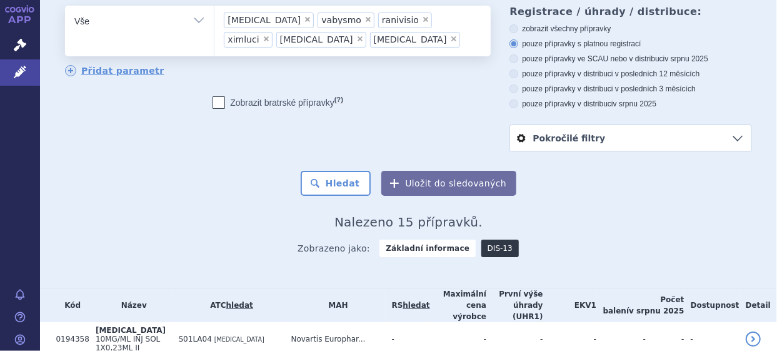
click at [488, 239] on link "DIS-13" at bounding box center [500, 248] width 38 height 18
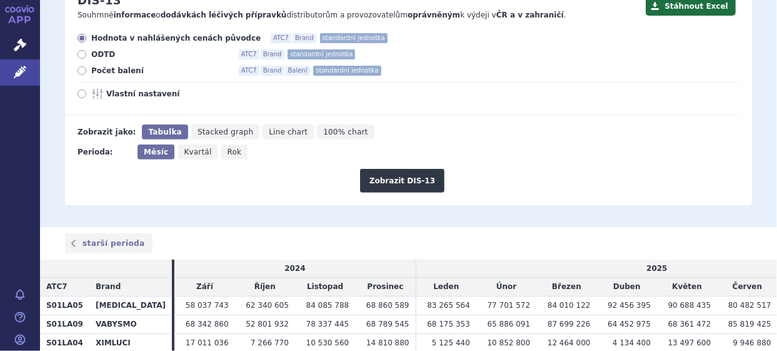
scroll to position [188, 0]
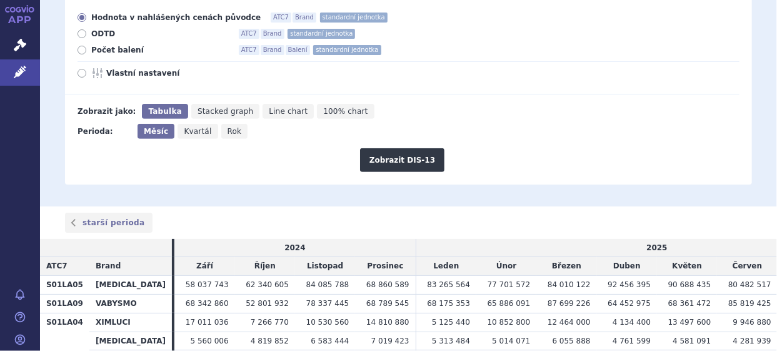
click at [229, 127] on span "Rok" at bounding box center [235, 131] width 14 height 9
click at [229, 124] on input "Rok" at bounding box center [225, 128] width 8 height 8
radio input "true"
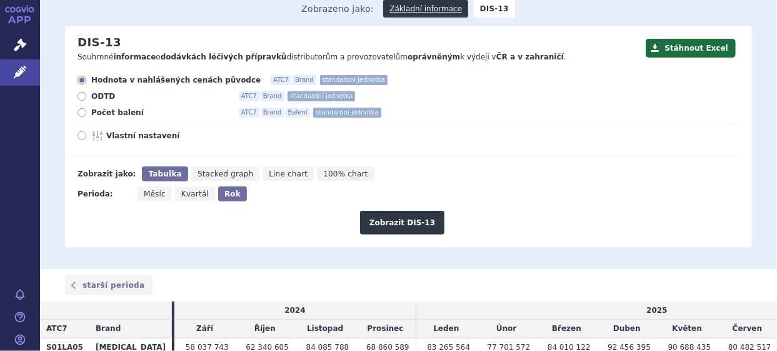
click at [107, 108] on span "Počet balení" at bounding box center [160, 113] width 138 height 10
click at [87, 110] on input "Počet balení ATC7 Brand Balení standardní jednotka" at bounding box center [83, 114] width 8 height 8
radio input "true"
click at [424, 211] on button "Zobrazit DIS-13" at bounding box center [402, 223] width 84 height 24
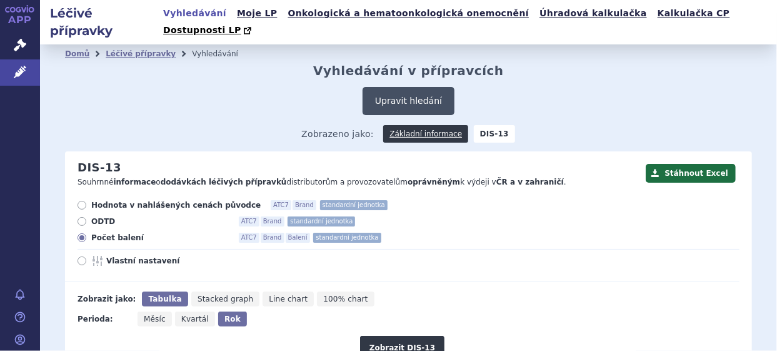
click at [419, 87] on button "Upravit hledání" at bounding box center [409, 101] width 92 height 28
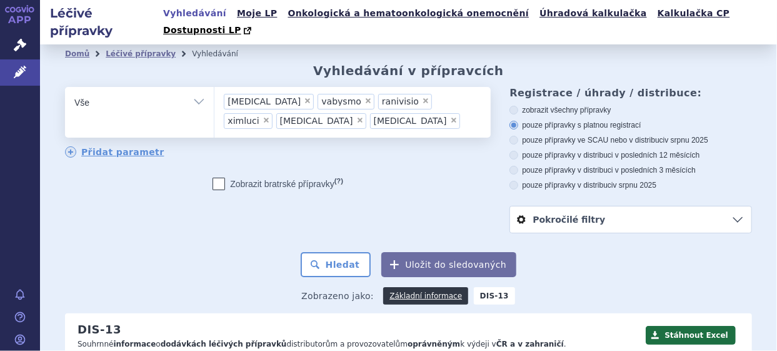
click at [275, 107] on ul "× [MEDICAL_DATA] × vabysmo × ranivisio × ximluci × [MEDICAL_DATA] × [MEDICAL_DA…" at bounding box center [350, 110] width 273 height 47
click at [214, 107] on select "[MEDICAL_DATA] vabysmo ranivisio ximluci [MEDICAL_DATA] [MEDICAL_DATA]" at bounding box center [214, 101] width 1 height 31
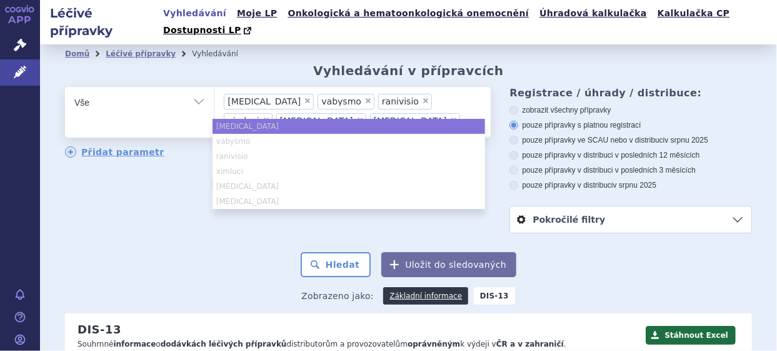
type input "[MEDICAL_DATA]"
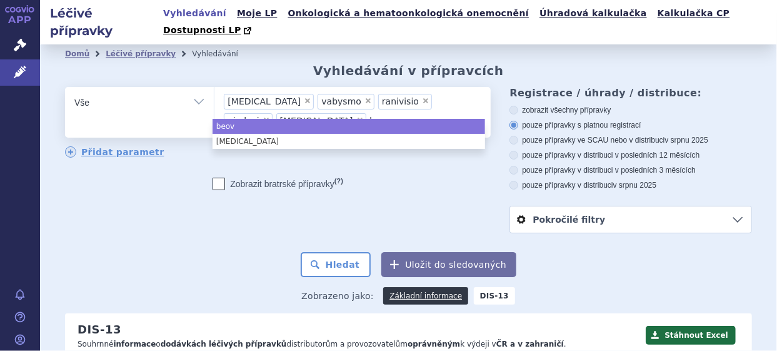
type input "b"
type input "lucent"
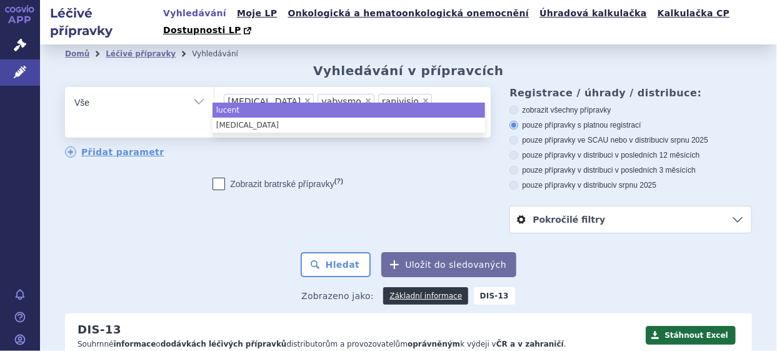
type input "l"
type input "ximluc"
type input "x"
type input "ranivisio"
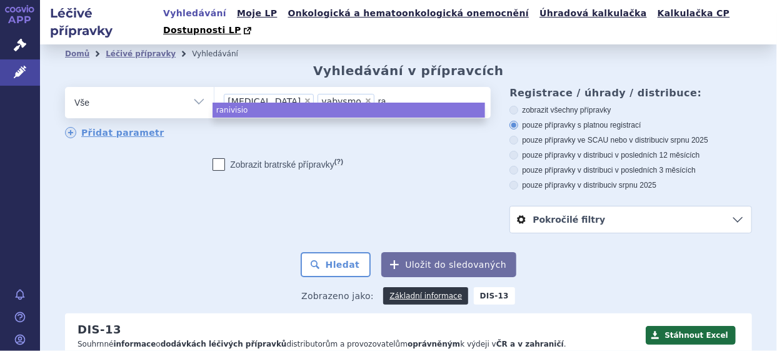
type input "r"
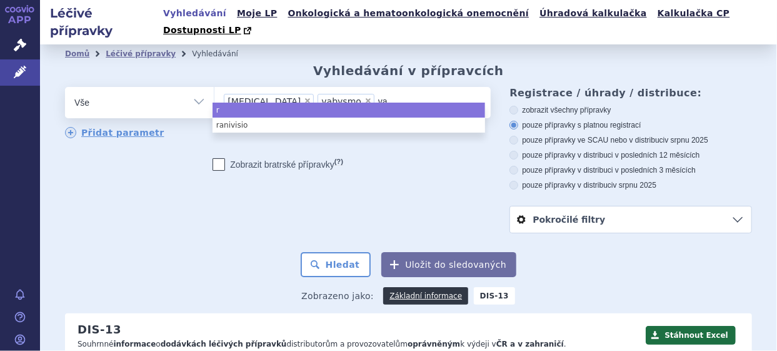
type input "v"
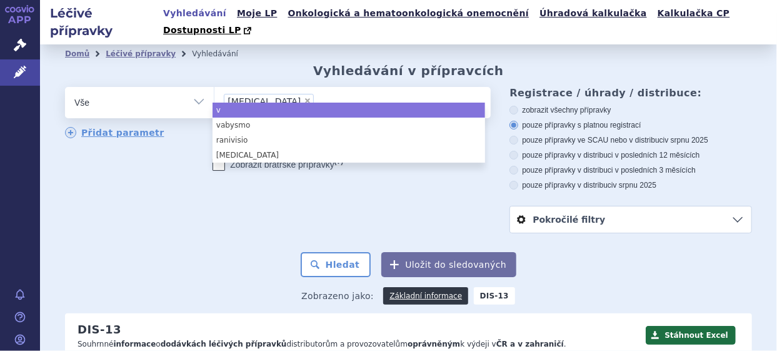
select select
type input "e"
type input "en"
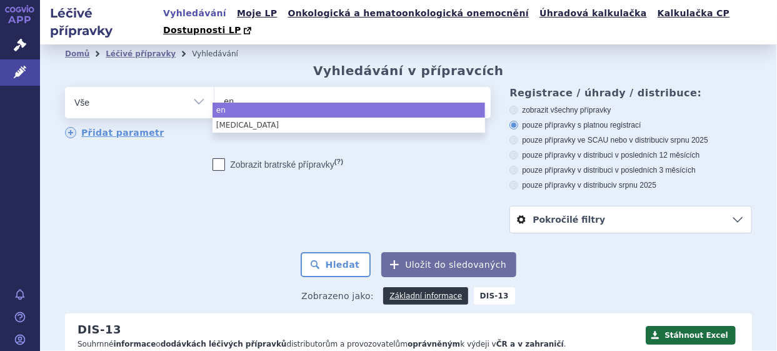
type input "ent"
type input "entr"
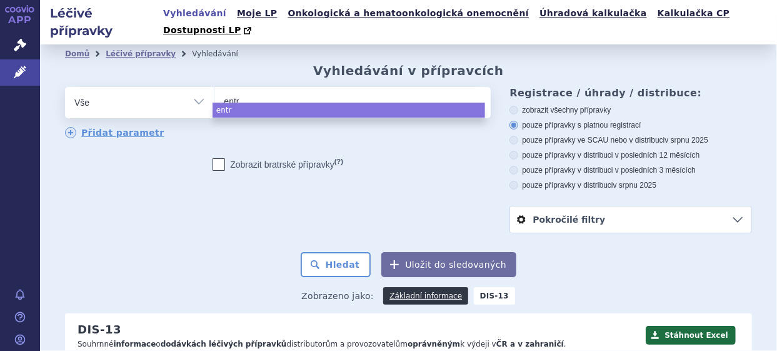
type input "entre"
type input "entres"
type input "entrest"
type input "[MEDICAL_DATA]"
select select "[MEDICAL_DATA]"
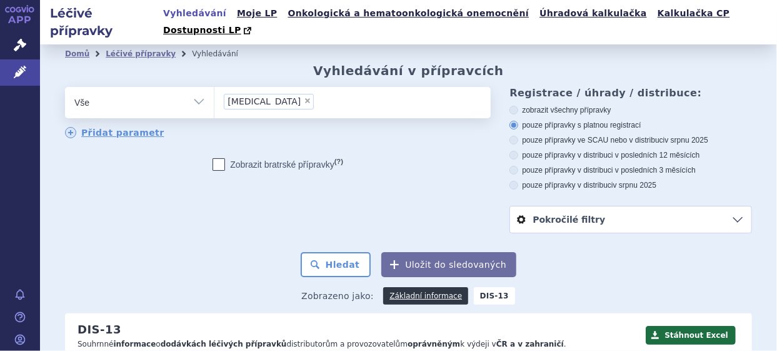
click at [486, 287] on strong "DIS-13" at bounding box center [494, 296] width 41 height 18
click at [474, 287] on strong "DIS-13" at bounding box center [494, 296] width 41 height 18
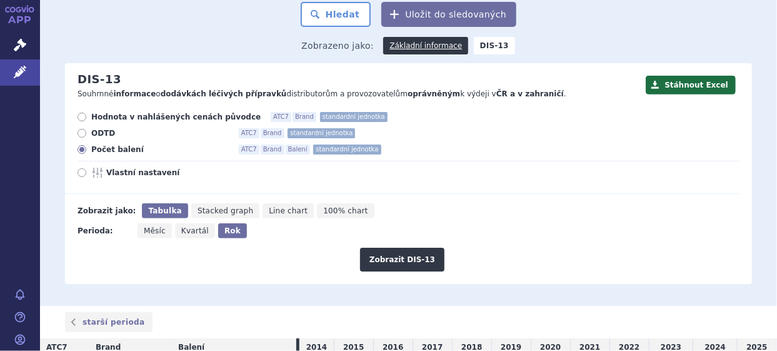
scroll to position [438, 0]
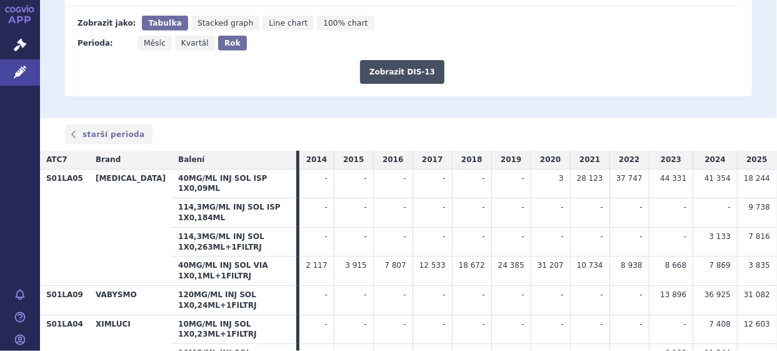
click at [401, 60] on button "Zobrazit DIS-13" at bounding box center [402, 72] width 84 height 24
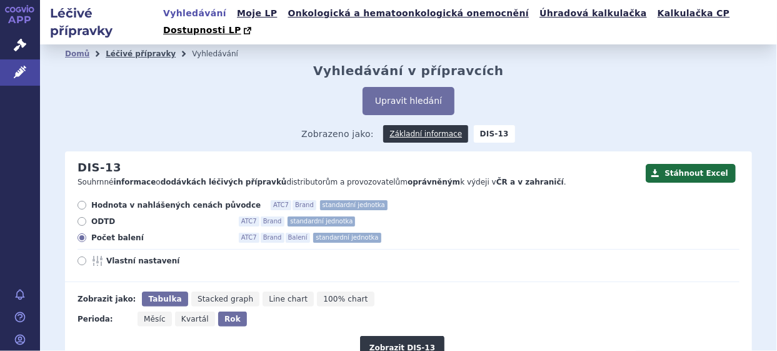
click at [133, 49] on link "Léčivé přípravky" at bounding box center [141, 53] width 70 height 9
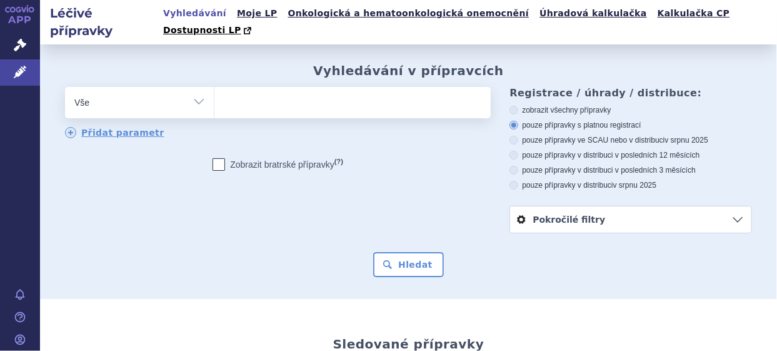
click at [248, 88] on ul at bounding box center [350, 100] width 273 height 26
click at [214, 88] on select at bounding box center [214, 101] width 1 height 31
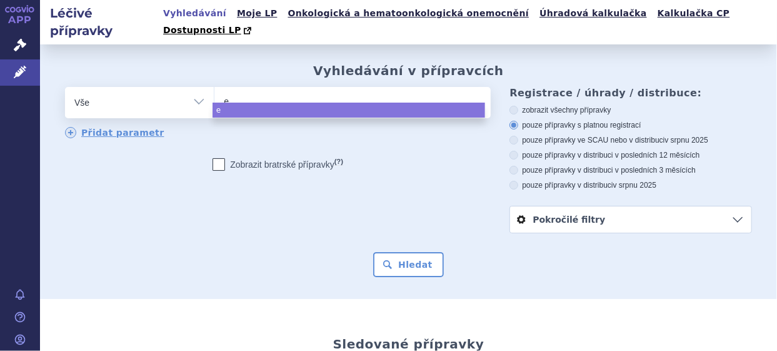
type input "en"
type input "ent"
type input "entr"
type input "entre"
type input "entres"
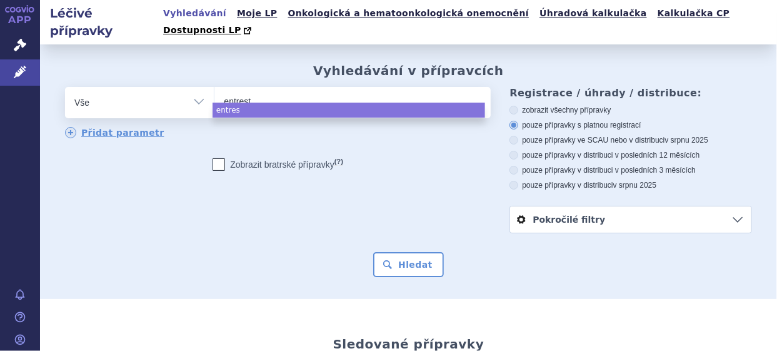
type input "[MEDICAL_DATA]"
select select "[MEDICAL_DATA]"
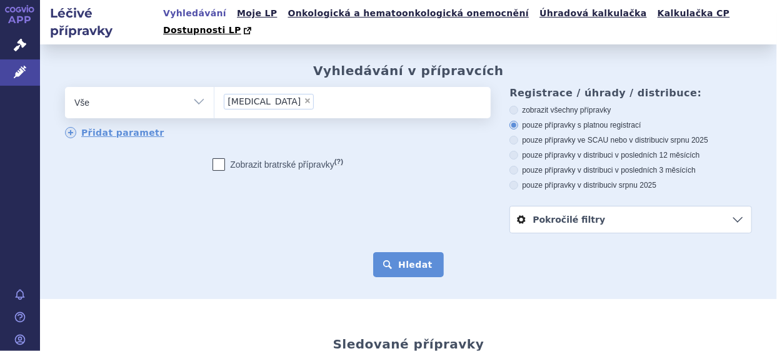
click at [410, 252] on button "Hledat" at bounding box center [408, 264] width 71 height 25
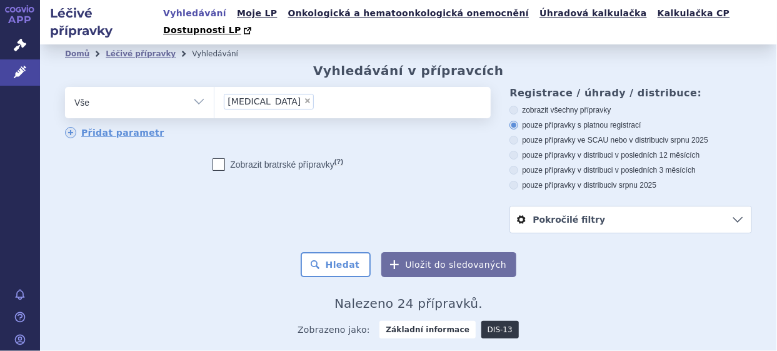
click at [488, 321] on link "DIS-13" at bounding box center [500, 330] width 38 height 18
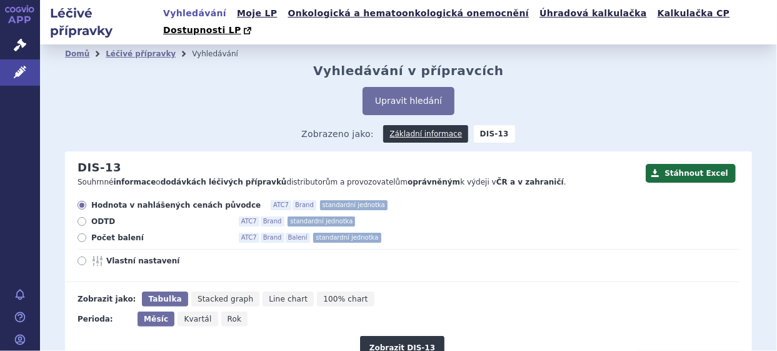
click at [106, 233] on span "Počet balení" at bounding box center [160, 238] width 138 height 10
click at [87, 235] on input "Počet balení ATC7 Brand Balení standardní jednotka" at bounding box center [83, 239] width 8 height 8
radio input "true"
click at [231, 314] on span "Rok" at bounding box center [235, 318] width 14 height 9
click at [229, 311] on input "Rok" at bounding box center [225, 315] width 8 height 8
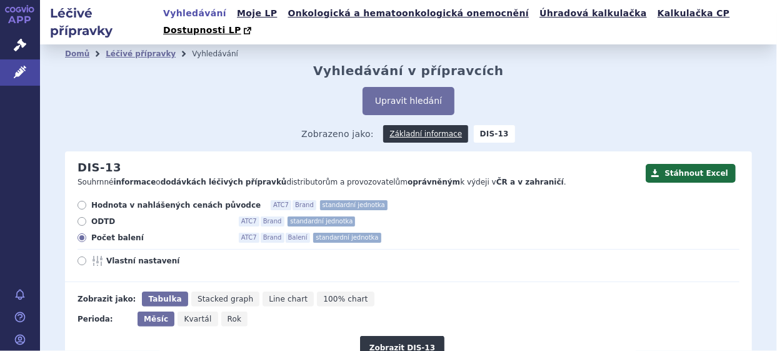
radio input "true"
click at [389, 336] on button "Zobrazit DIS-13" at bounding box center [402, 348] width 84 height 24
click at [396, 336] on button "Zobrazit DIS-13" at bounding box center [402, 348] width 84 height 24
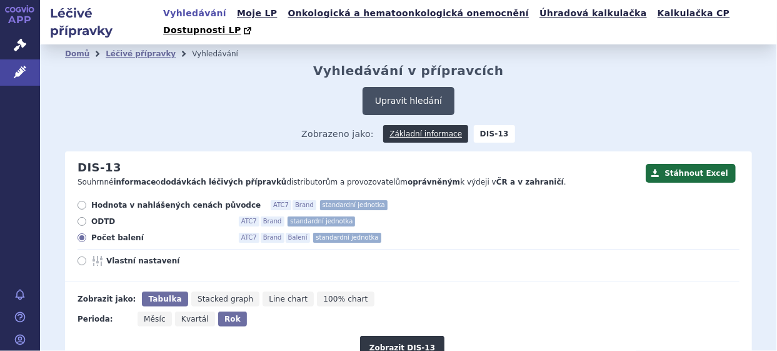
click at [416, 88] on button "Upravit hledání" at bounding box center [409, 101] width 92 height 28
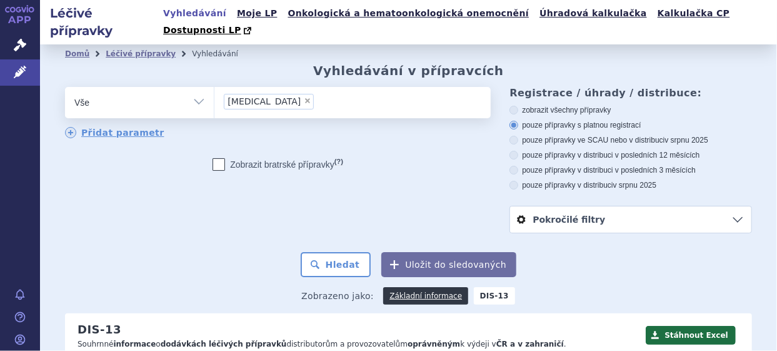
click at [300, 87] on ul "× [MEDICAL_DATA]" at bounding box center [350, 101] width 273 height 28
click at [214, 86] on select "[MEDICAL_DATA]" at bounding box center [214, 101] width 1 height 31
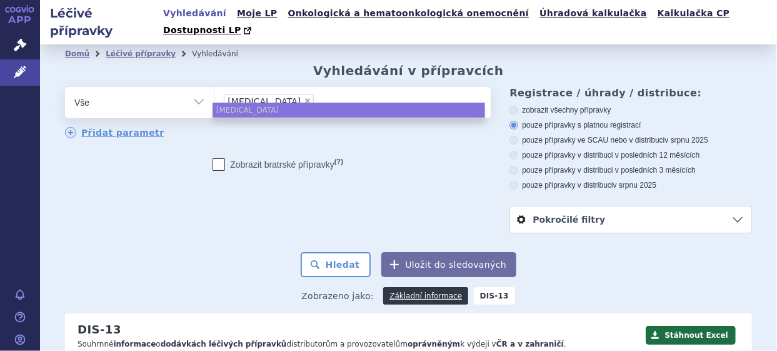
select select
type input "entresto"
type input "ent"
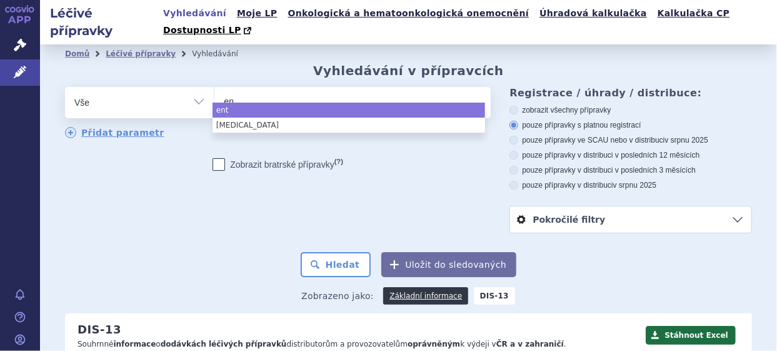
type input "e"
type input "re"
type input "revo"
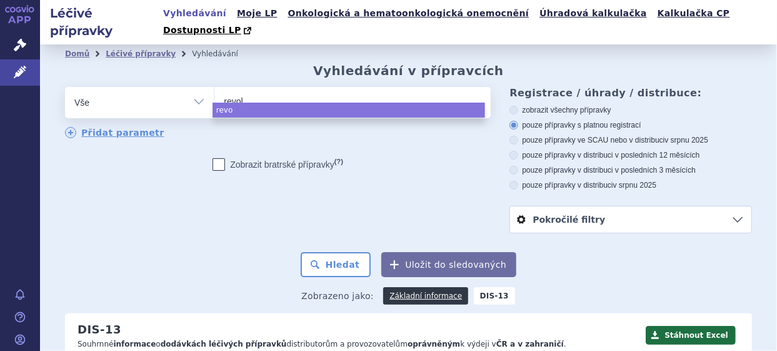
type input "revola"
type input "revolad"
type input "revolade"
select select "revolade"
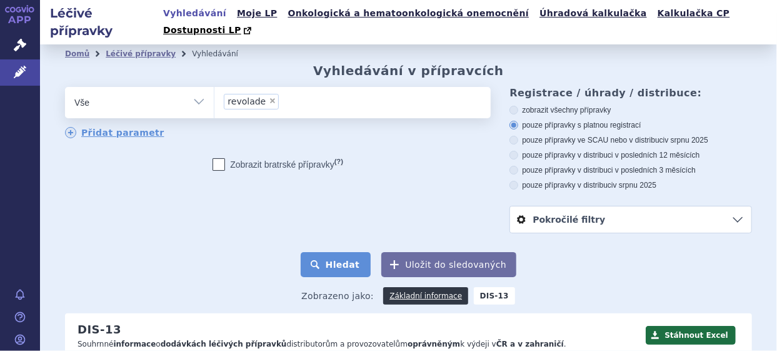
click at [328, 252] on button "Hledat" at bounding box center [336, 264] width 71 height 25
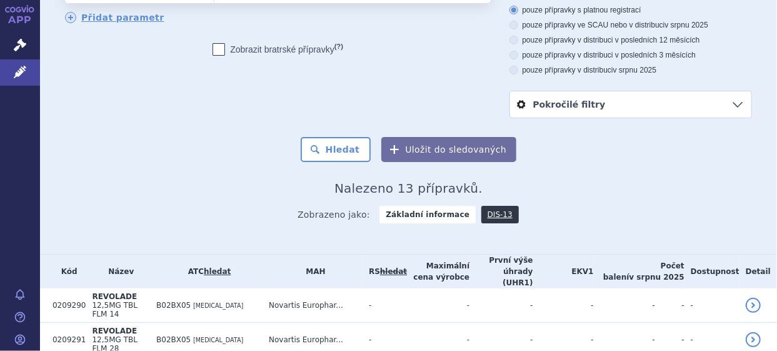
scroll to position [250, 0]
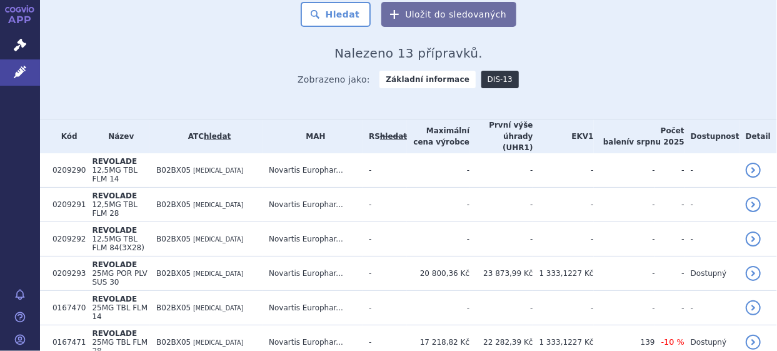
click at [485, 71] on link "DIS-13" at bounding box center [500, 80] width 38 height 18
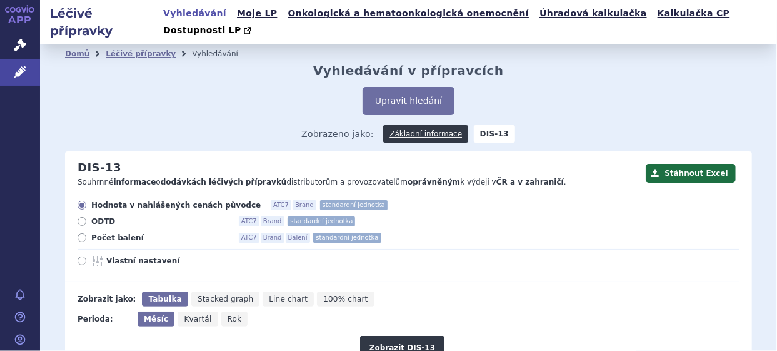
click at [103, 214] on div "Hodnota v nahlášených cenách původce ATC7 Brand standardní jednotka ODTD ATC7 B…" at bounding box center [402, 241] width 675 height 82
click at [101, 233] on span "Počet balení" at bounding box center [160, 238] width 138 height 10
click at [87, 235] on input "Počet balení ATC7 Brand Balení standardní jednotka" at bounding box center [83, 239] width 8 height 8
radio input "true"
click at [228, 314] on span "Rok" at bounding box center [235, 318] width 14 height 9
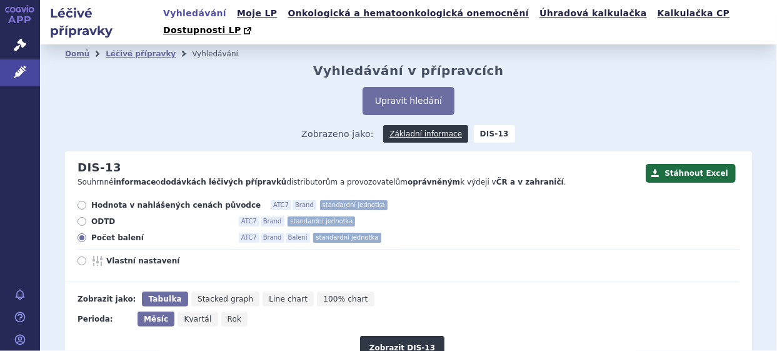
click at [228, 311] on input "Rok" at bounding box center [225, 315] width 8 height 8
radio input "true"
click at [401, 336] on button "Zobrazit DIS-13" at bounding box center [402, 348] width 84 height 24
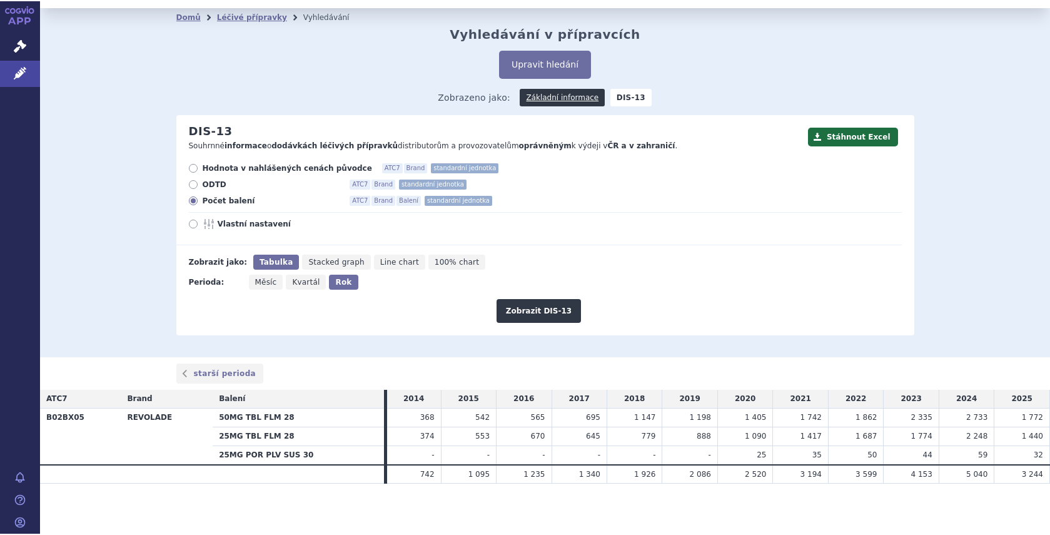
scroll to position [19, 0]
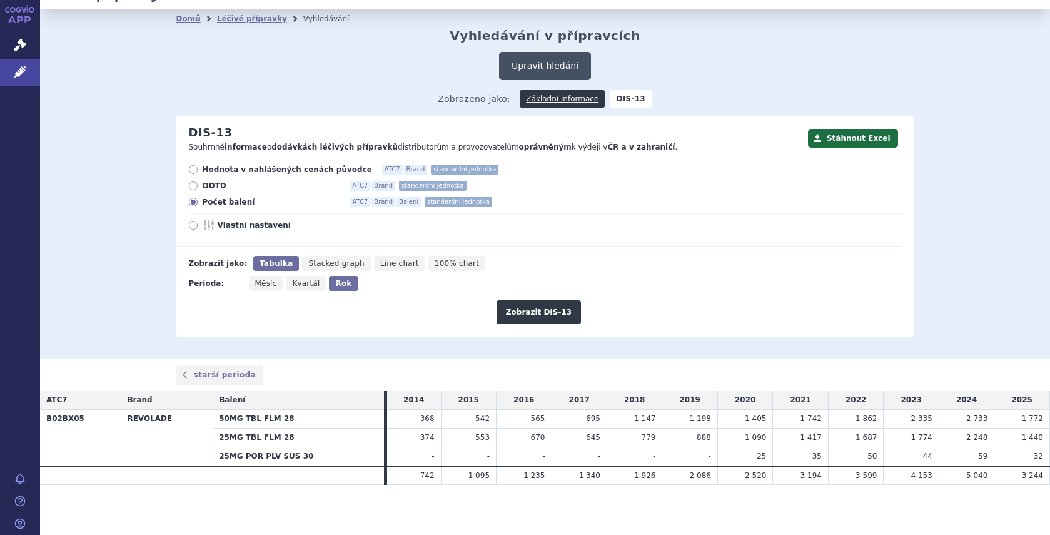
click at [539, 72] on button "Upravit hledání" at bounding box center [545, 66] width 92 height 28
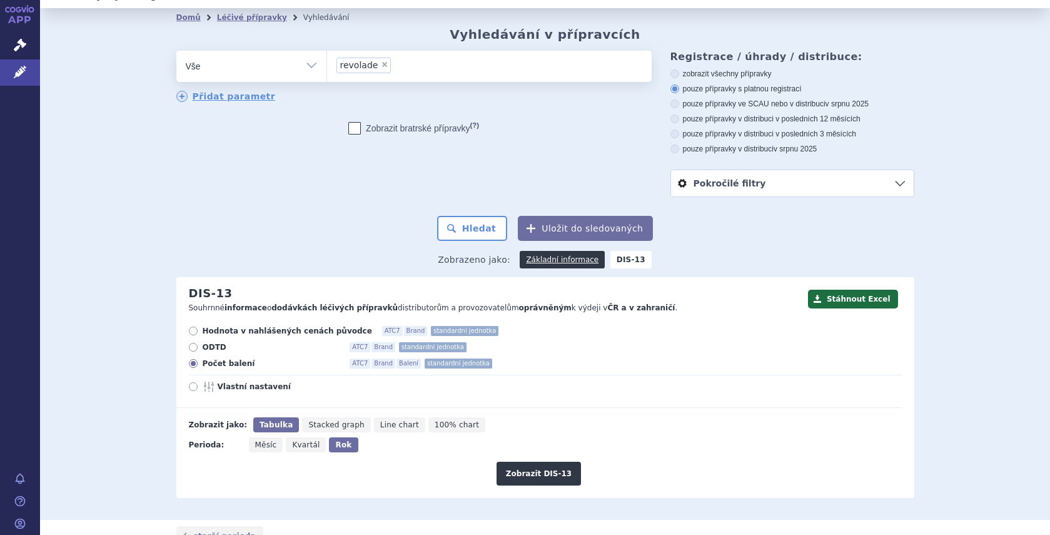
click at [398, 70] on ul "× revolade" at bounding box center [489, 65] width 324 height 28
click at [327, 70] on select "revolade" at bounding box center [326, 65] width 1 height 31
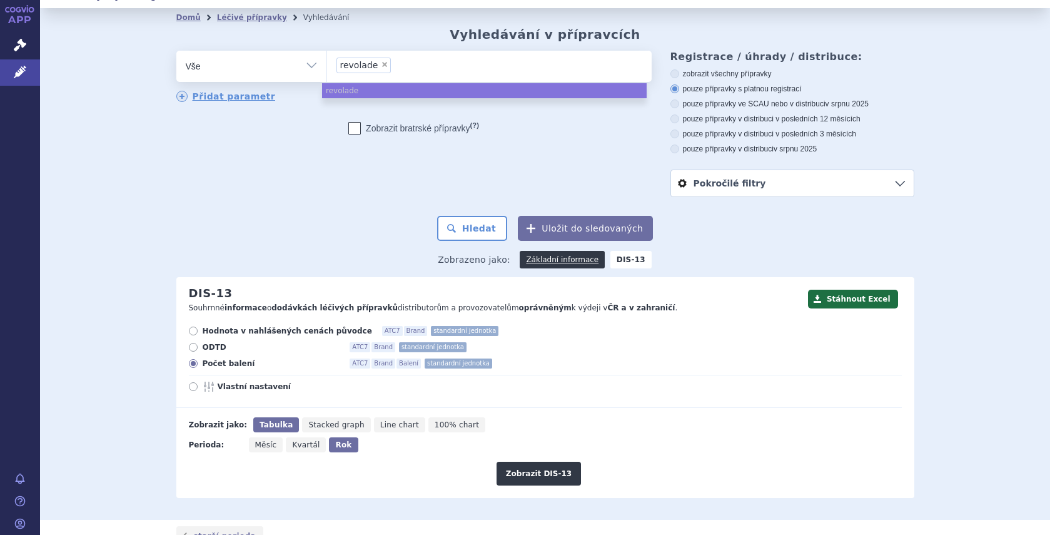
select select
type input "revolade"
type input "revol"
type input "r"
type input "ul"
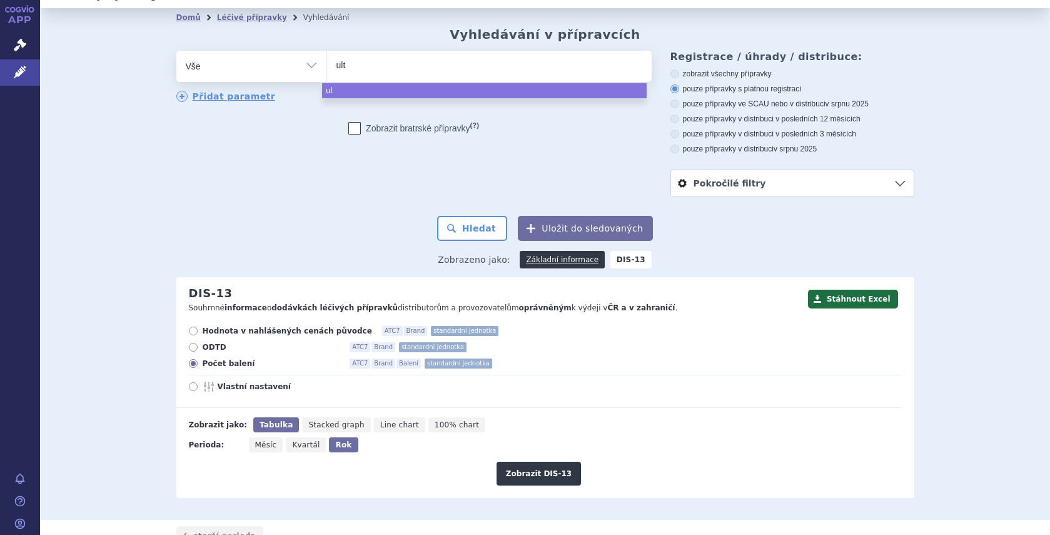
type input "ulti"
type input "ultib"
type input "ultibr"
type input "ultibro"
select select "ultibro"
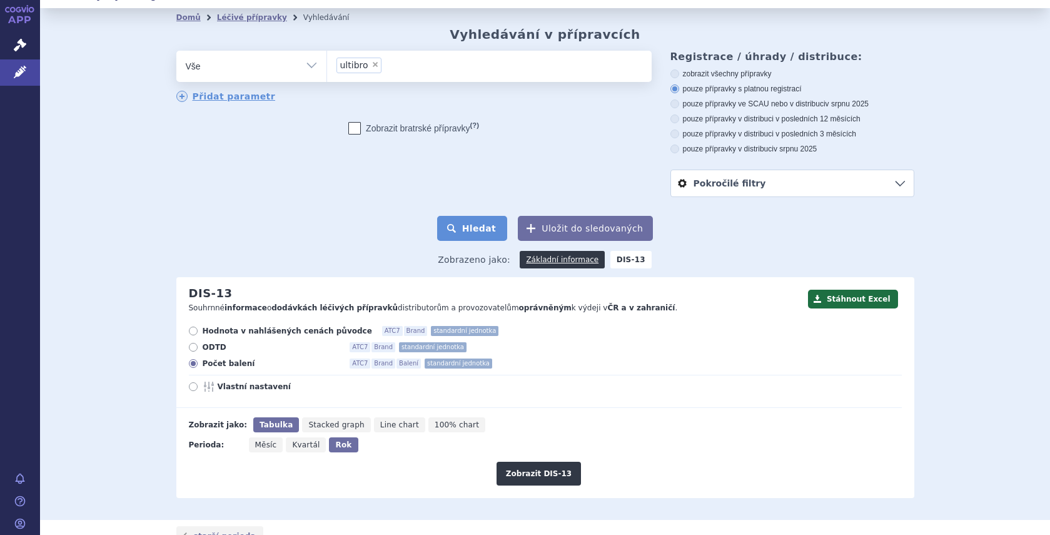
click at [471, 230] on button "Hledat" at bounding box center [472, 228] width 71 height 25
